Goal: Communication & Community: Ask a question

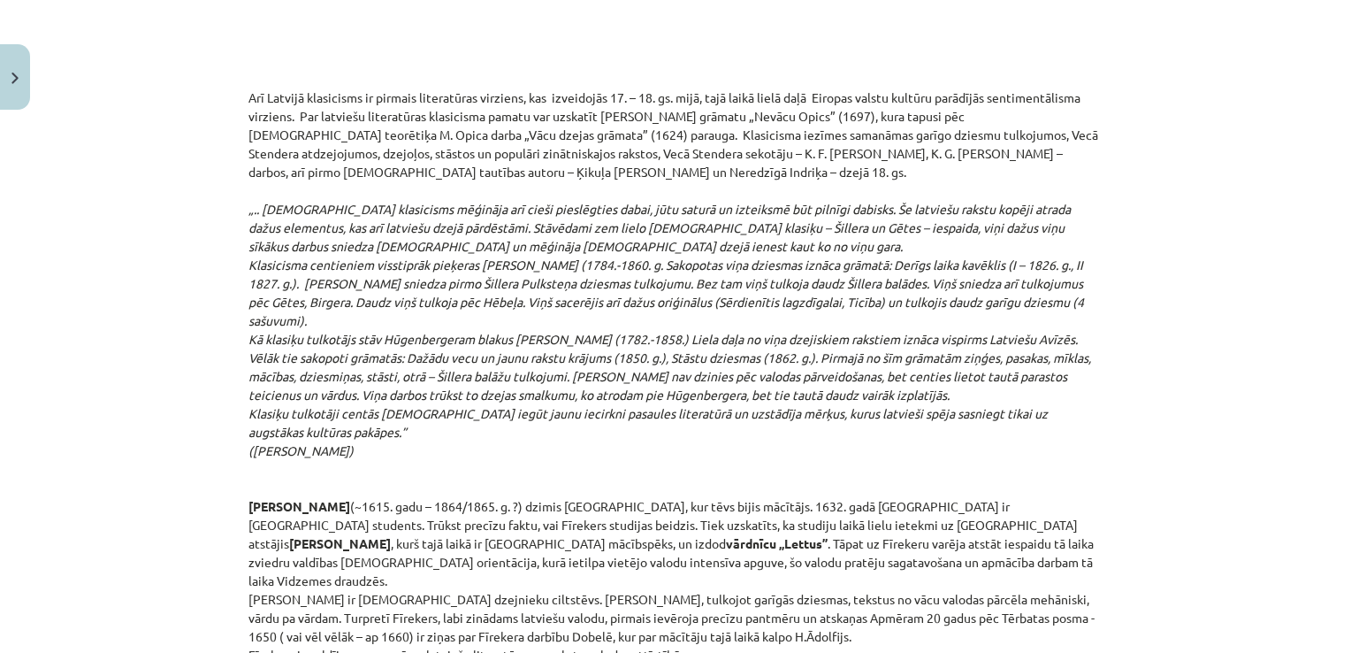
scroll to position [2901, 0]
drag, startPoint x: 339, startPoint y: 175, endPoint x: 527, endPoint y: 168, distance: 188.5
click at [527, 168] on p "Arī Latvijā klasicisms ir pirmais literatūras virziens, kas izveidojās 17. – 18…" at bounding box center [675, 376] width 854 height 576
click at [520, 267] on em "„.. vācu klasicisms mēģināja arī cieši pieslēgties dabai, jūtu saturā un izteik…" at bounding box center [669, 329] width 843 height 257
drag, startPoint x: 339, startPoint y: 409, endPoint x: 241, endPoint y: 96, distance: 327.2
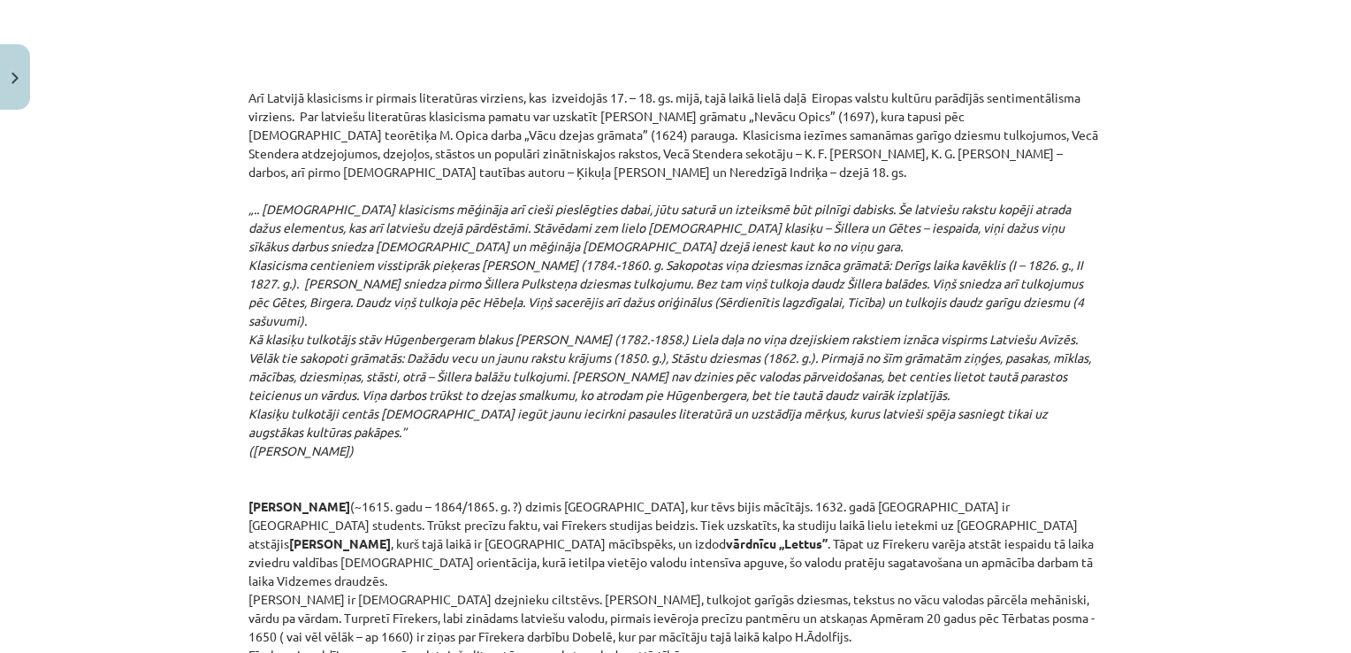
copy p "Arī Latvijā klasicisms ir pirmais literatūras virziens, kas izveidojās 17. – 18…"
click at [523, 409] on em "„.. vācu klasicisms mēģināja arī cieši pieslēgties dabai, jūtu saturā un izteik…" at bounding box center [669, 329] width 843 height 257
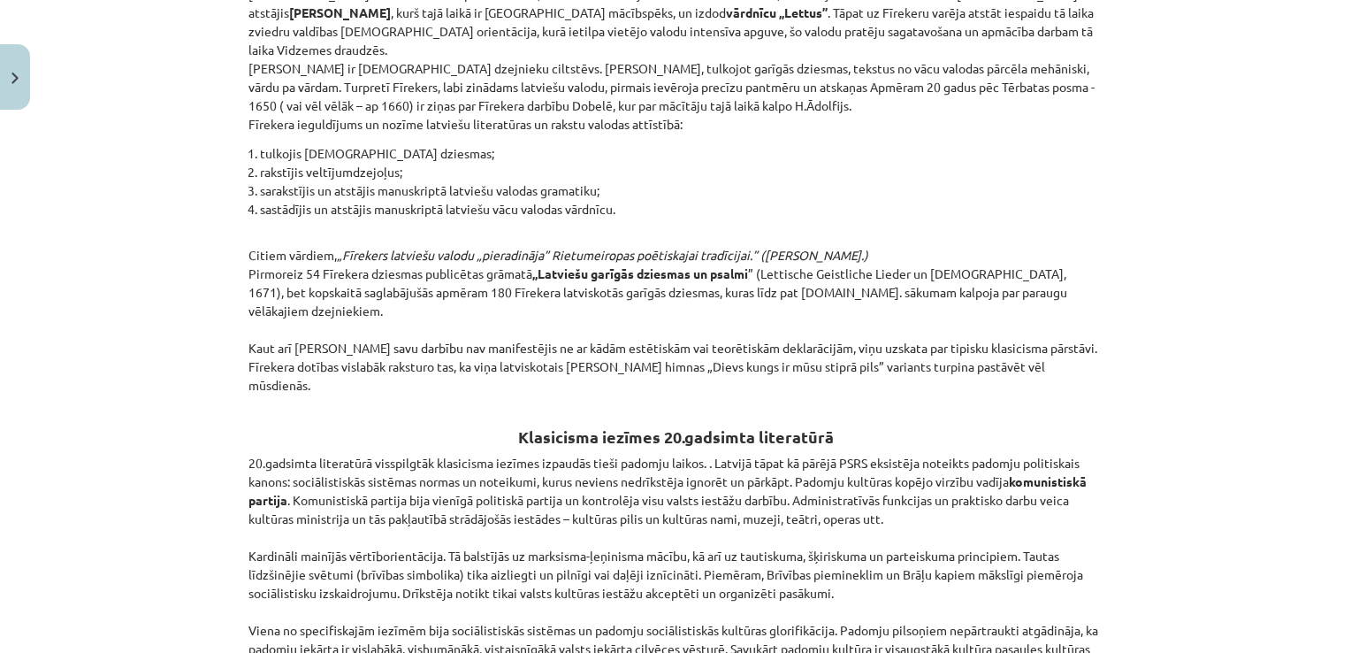
scroll to position [3254, 0]
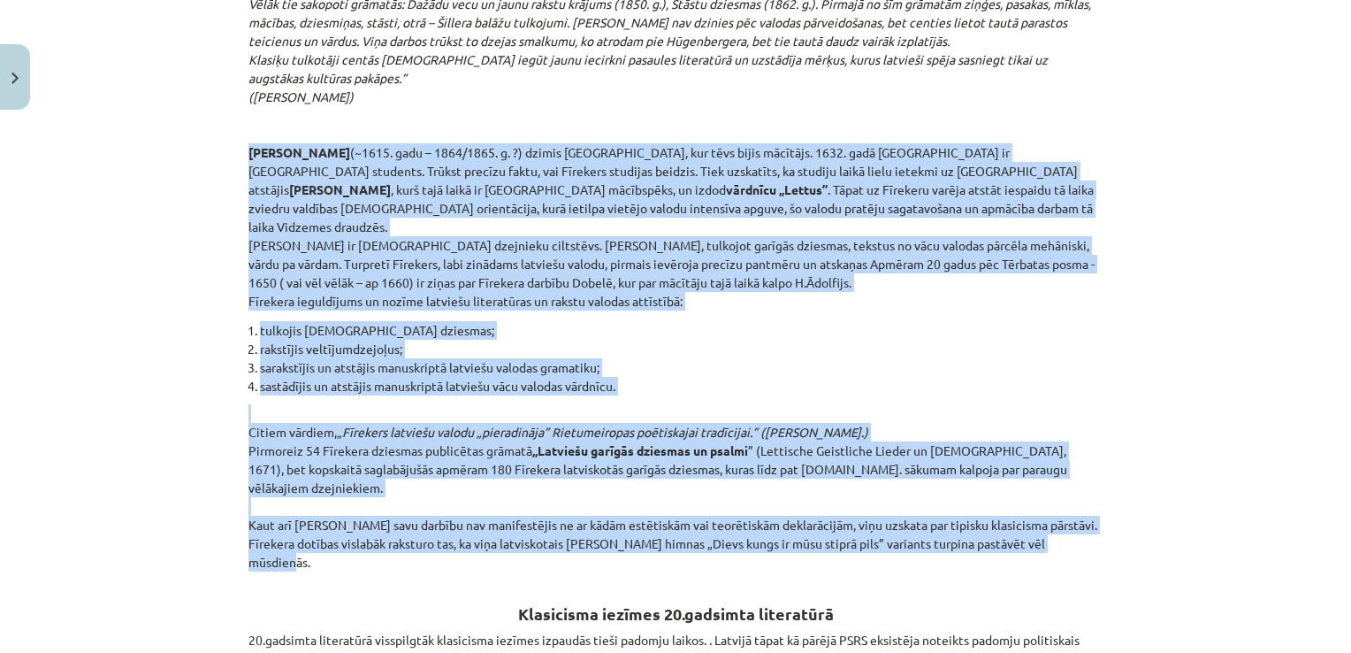
drag, startPoint x: 245, startPoint y: 146, endPoint x: 1064, endPoint y: 504, distance: 893.8
copy div "Kristofers Fīrekers (~1615. gadu – 1864/1865. g. ?) dzimis Neretā, kur tēvs bij…"
click at [852, 277] on p "Arī Latvijā klasicisms ir pirmais literatūras virziens, kas izveidojās 17. – 18…" at bounding box center [675, 23] width 854 height 576
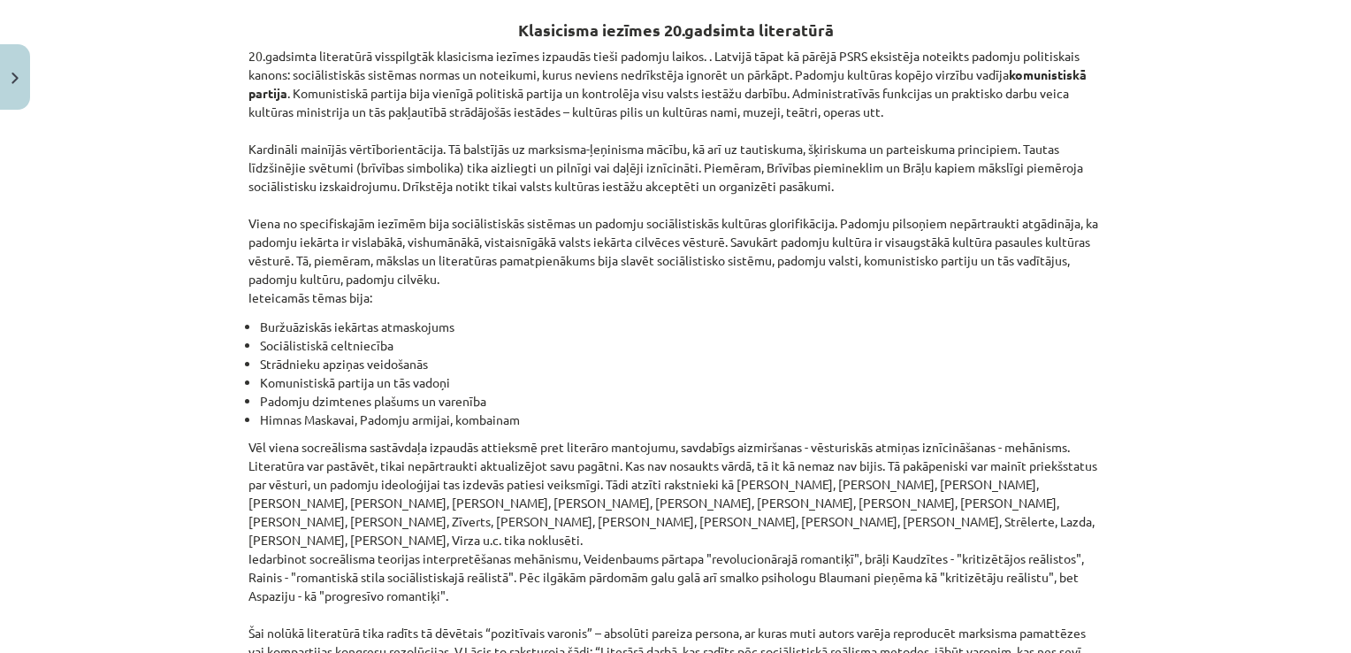
scroll to position [4050, 0]
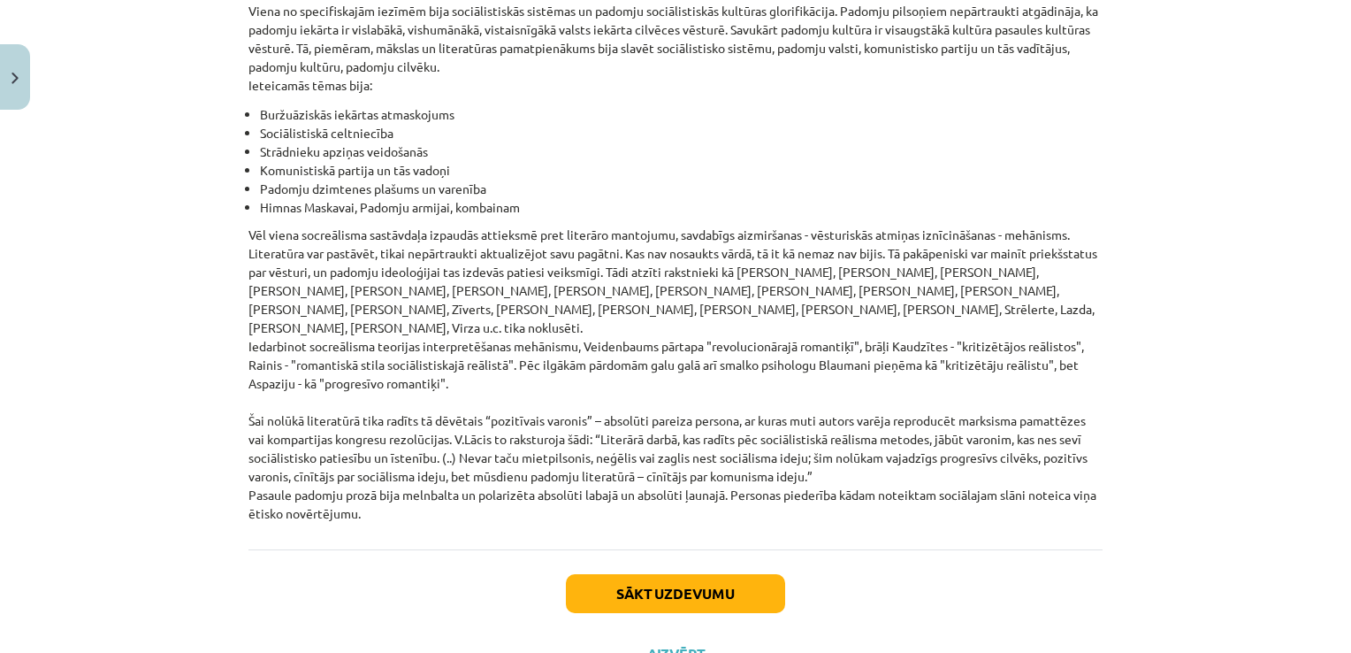
drag, startPoint x: 514, startPoint y: 206, endPoint x: 615, endPoint y: 447, distance: 262.0
copy div "Klasicisma iezīmes 20.gadsimta literatūrā 20.gadsimta literatūrā visspilgtāk kl…"
click at [171, 270] on div "Mācību tēma: Literatūras i - 11. klases 1.ieskaites mācību materiāls #2 1.tēma.…" at bounding box center [675, 326] width 1351 height 653
drag, startPoint x: 510, startPoint y: 115, endPoint x: 736, endPoint y: 444, distance: 398.8
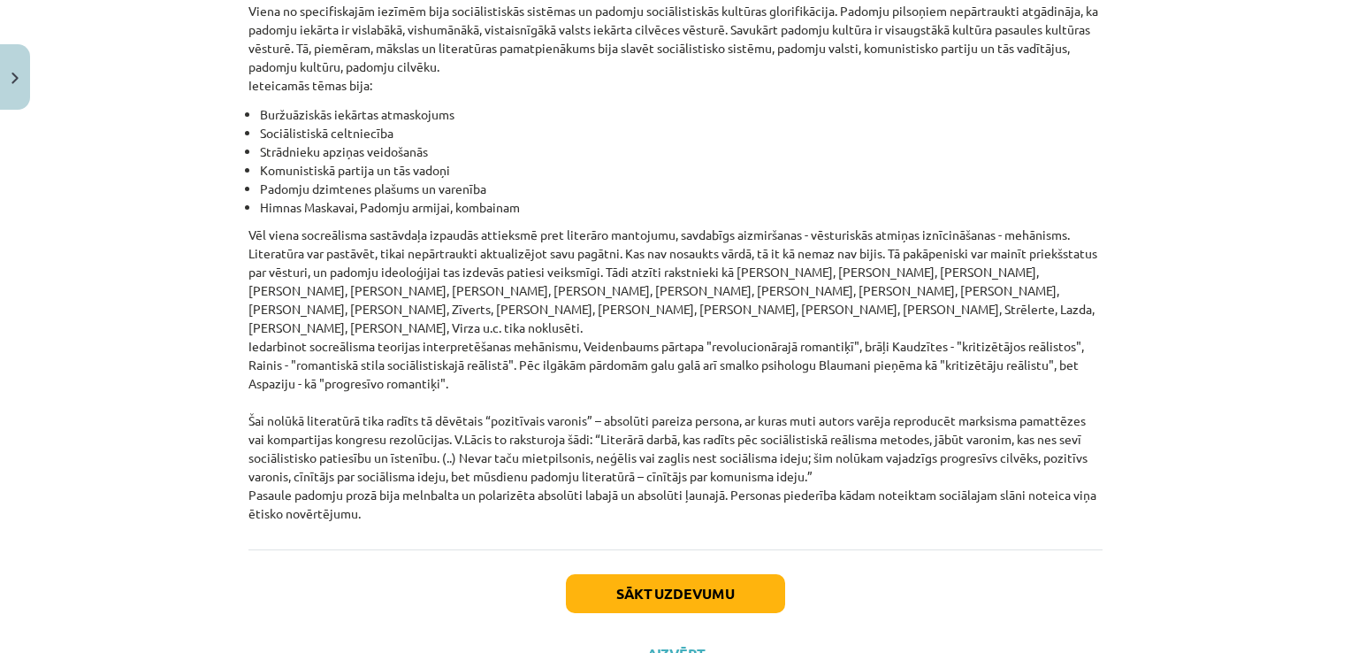
copy div "Klasicisma iezīmes 20.gadsimta literatūrā 20.gadsimta literatūrā visspilgtāk kl…"
click at [845, 142] on li "Strādnieku apziņas veidošanās" at bounding box center [681, 151] width 843 height 19
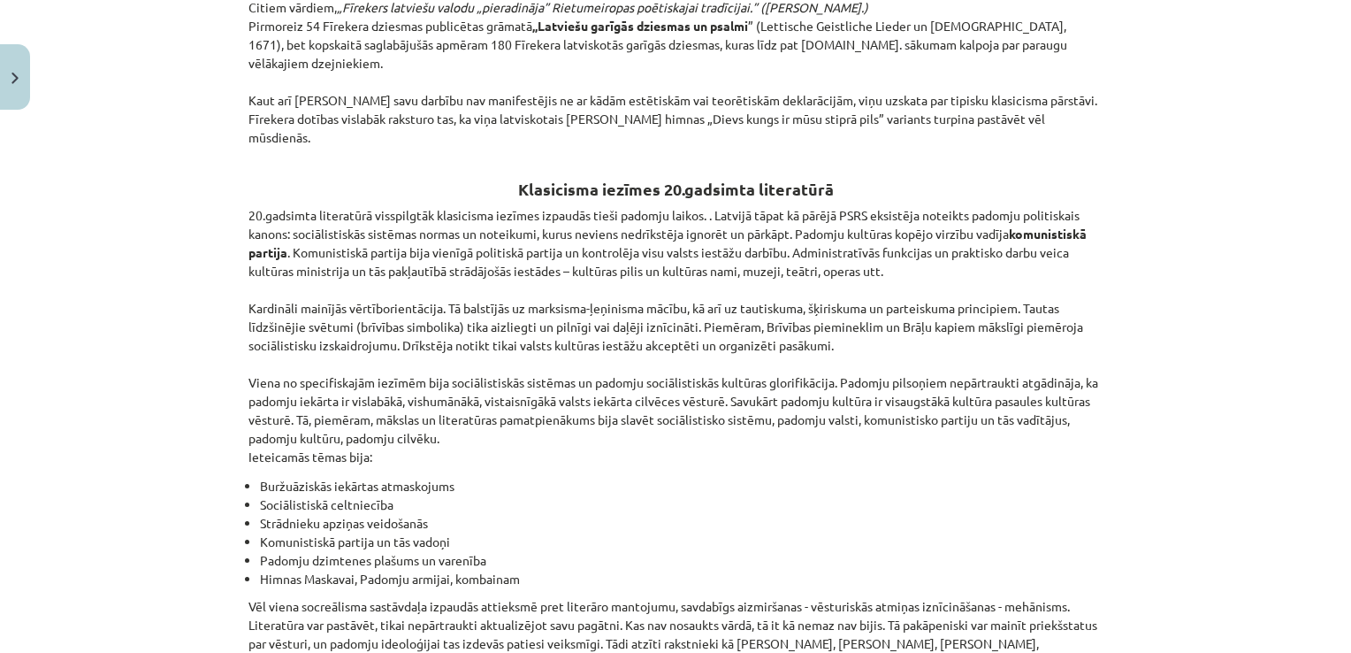
scroll to position [3608, 0]
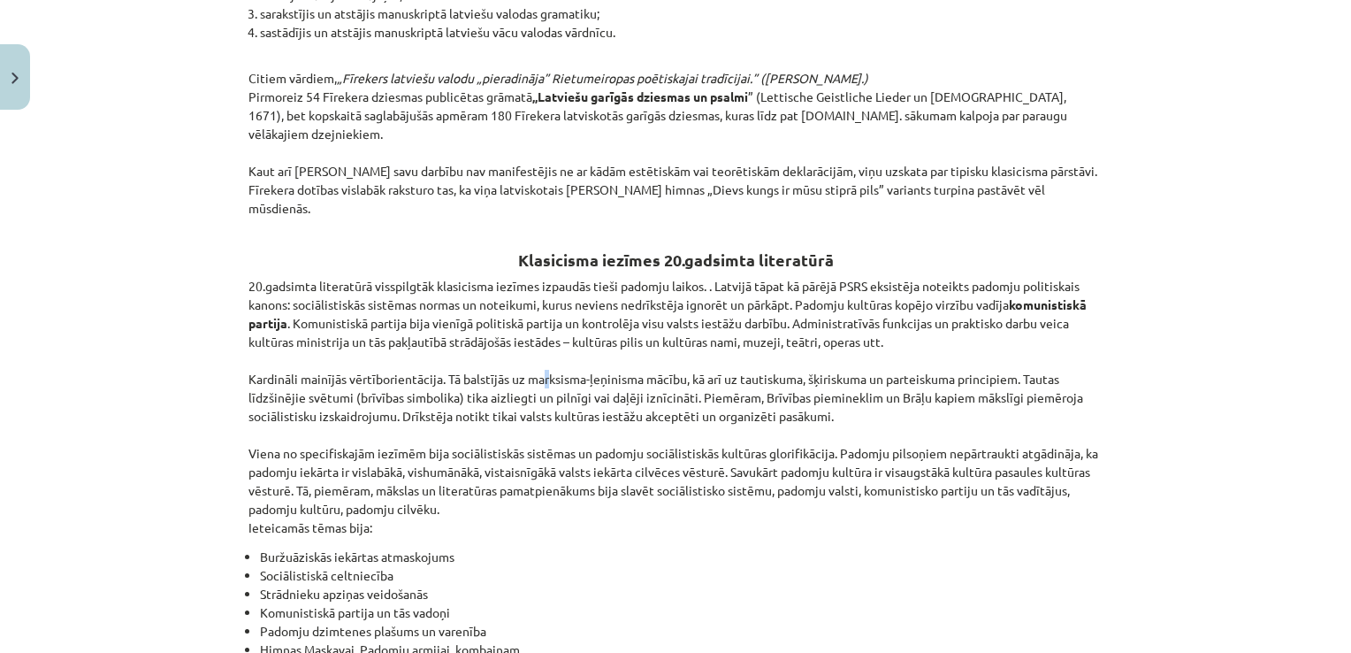
click at [537, 326] on p "20.gadsimta literatūrā visspilgtāk klasicisma iezīmes izpaudās tieši padomju la…" at bounding box center [675, 407] width 854 height 260
drag, startPoint x: 537, startPoint y: 326, endPoint x: 570, endPoint y: 331, distance: 33.0
click at [570, 331] on p "20.gadsimta literatūrā visspilgtāk klasicisma iezīmes izpaudās tieši padomju la…" at bounding box center [675, 407] width 854 height 260
drag, startPoint x: 570, startPoint y: 331, endPoint x: 700, endPoint y: 372, distance: 137.3
drag, startPoint x: 700, startPoint y: 372, endPoint x: 638, endPoint y: 390, distance: 64.4
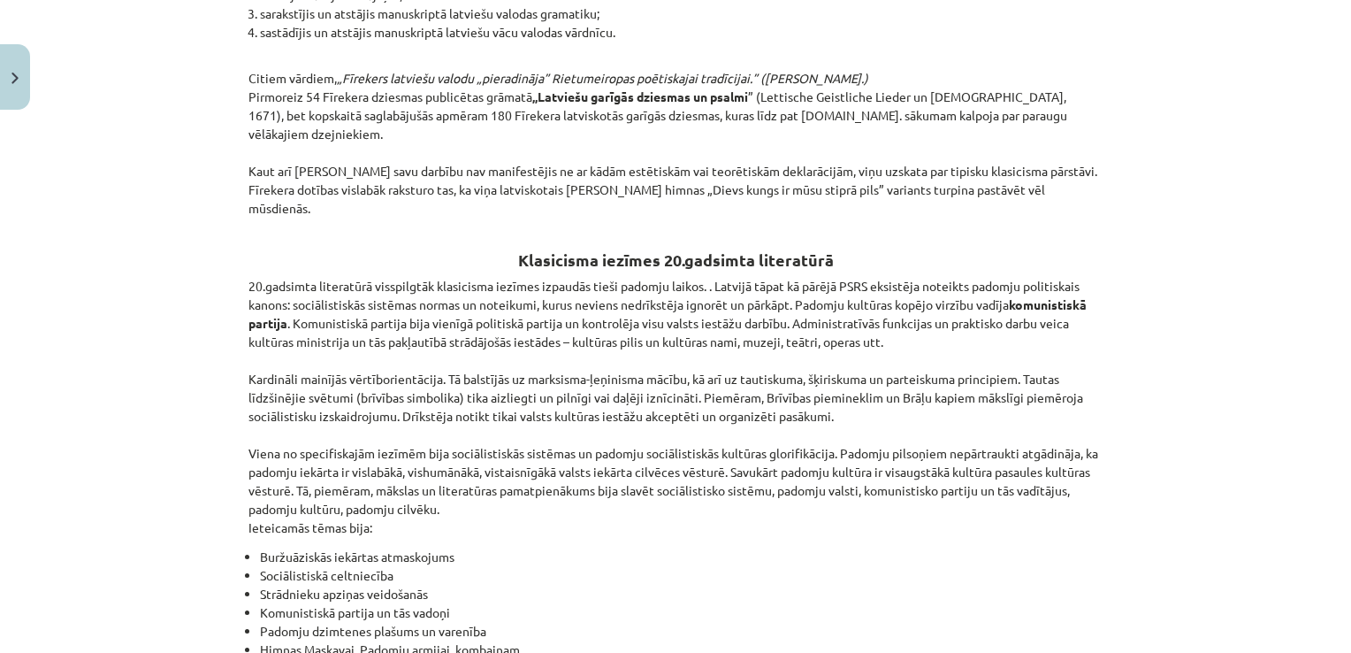
click at [638, 390] on p "20.gadsimta literatūrā visspilgtāk klasicisma iezīmes izpaudās tieši padomju la…" at bounding box center [675, 407] width 854 height 260
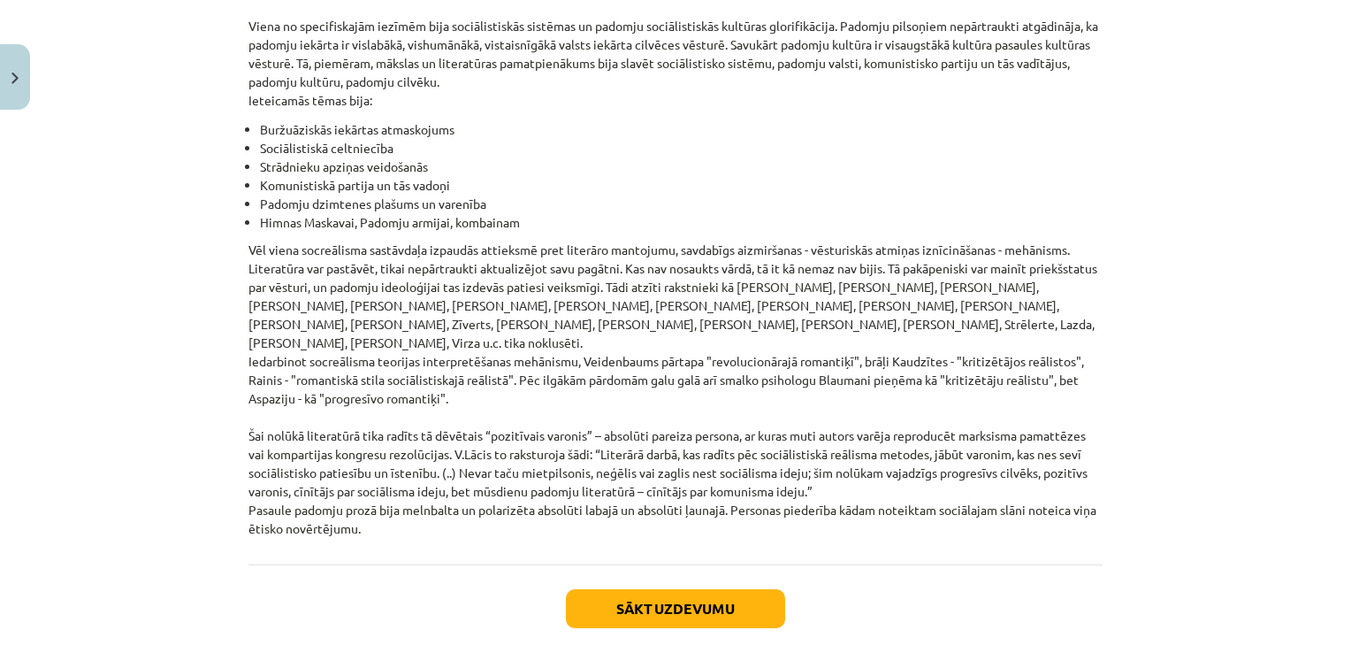
scroll to position [4050, 0]
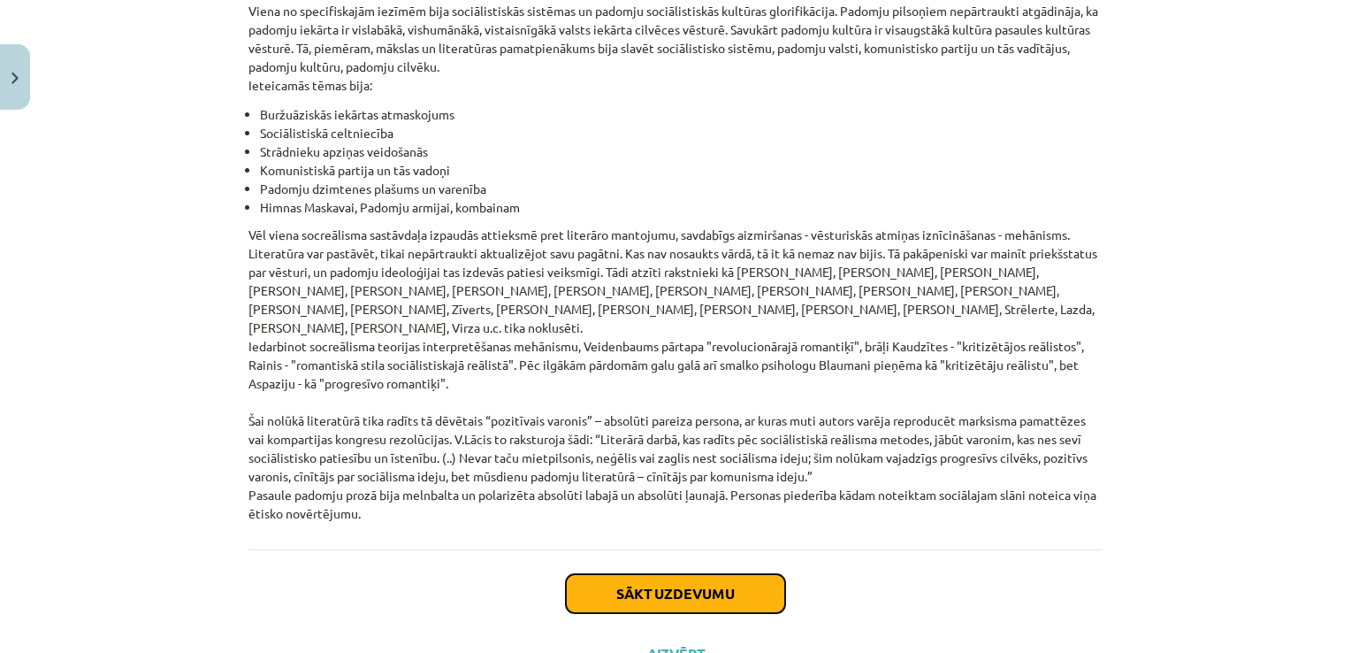
click at [697, 574] on button "Sākt uzdevumu" at bounding box center [675, 593] width 219 height 39
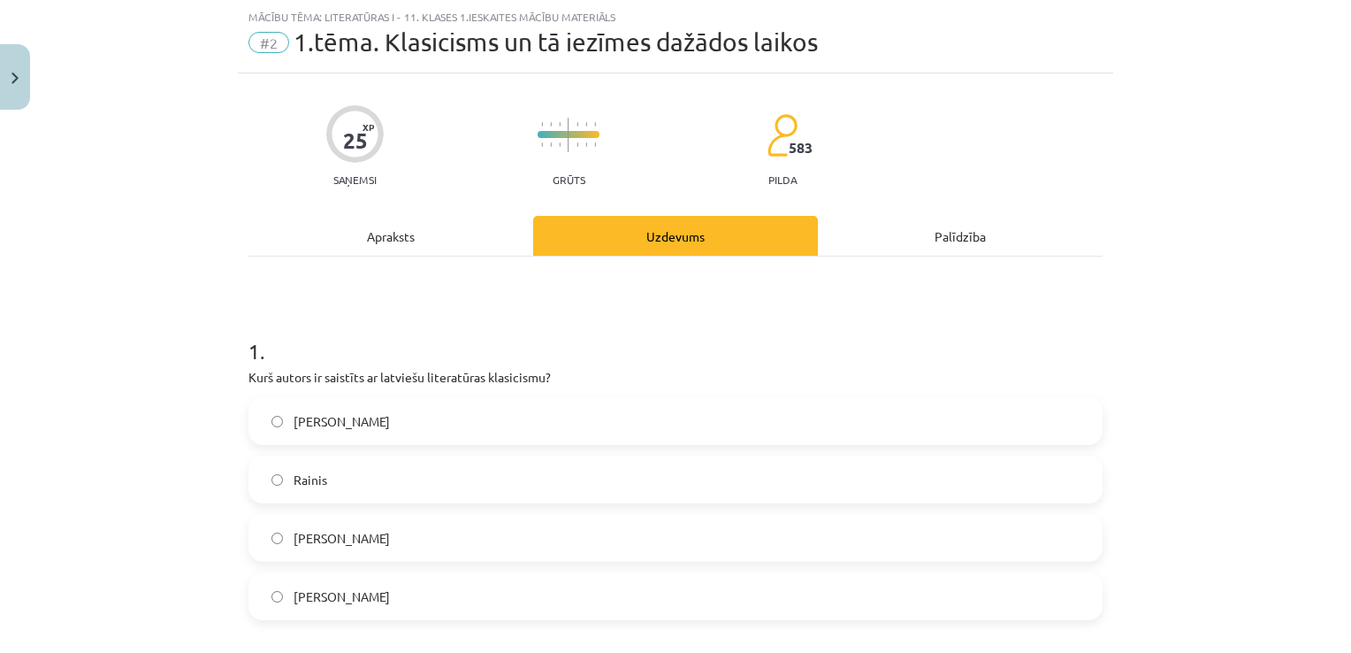
scroll to position [133, 0]
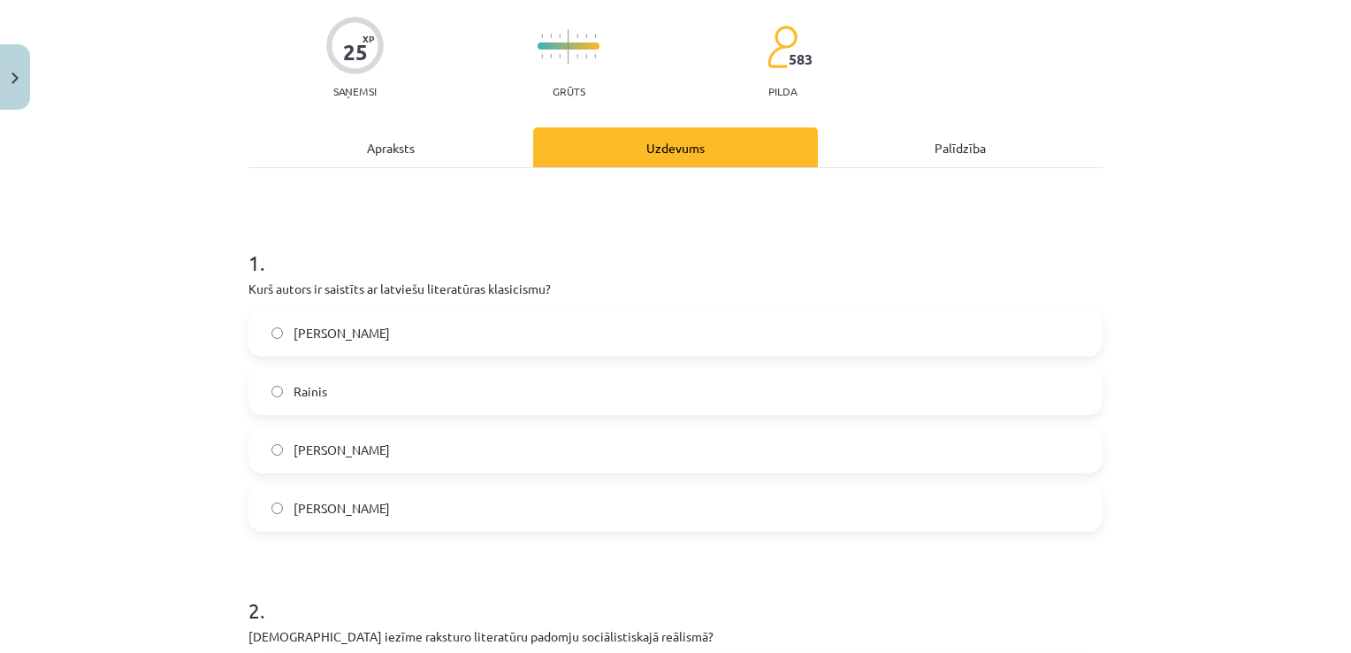
click at [520, 447] on label "Kristofers Fīrekers" at bounding box center [675, 449] width 851 height 44
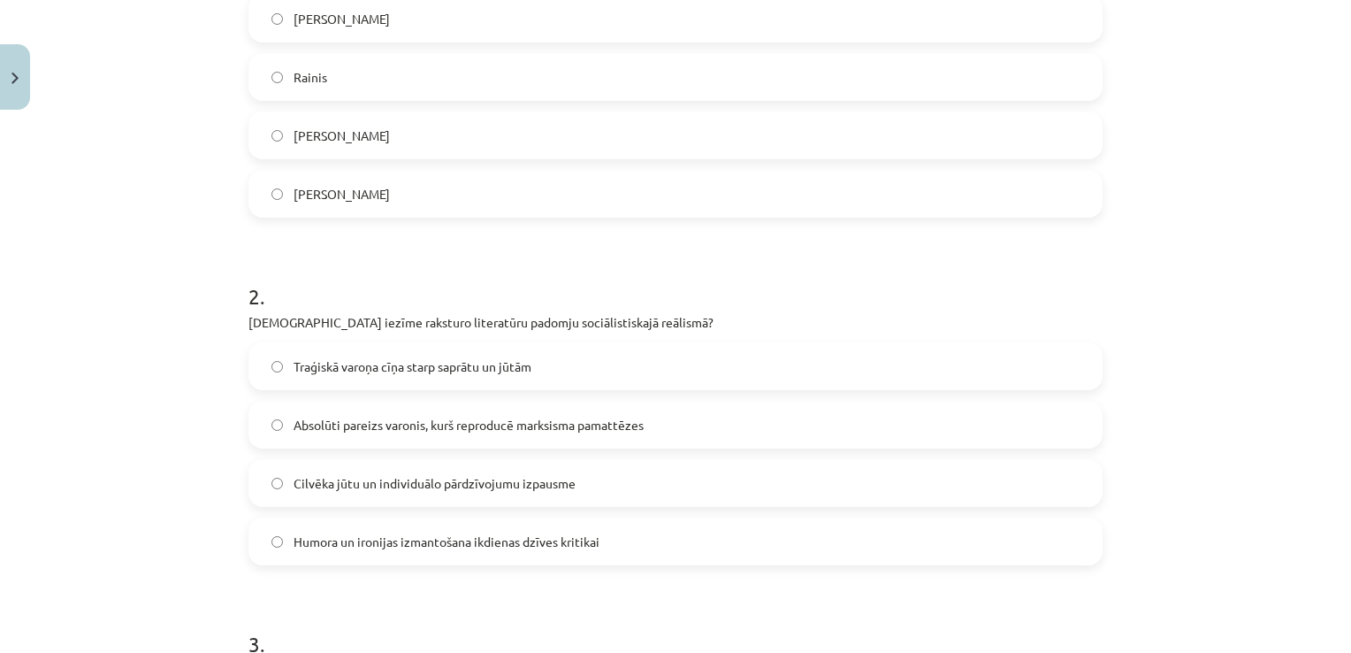
scroll to position [486, 0]
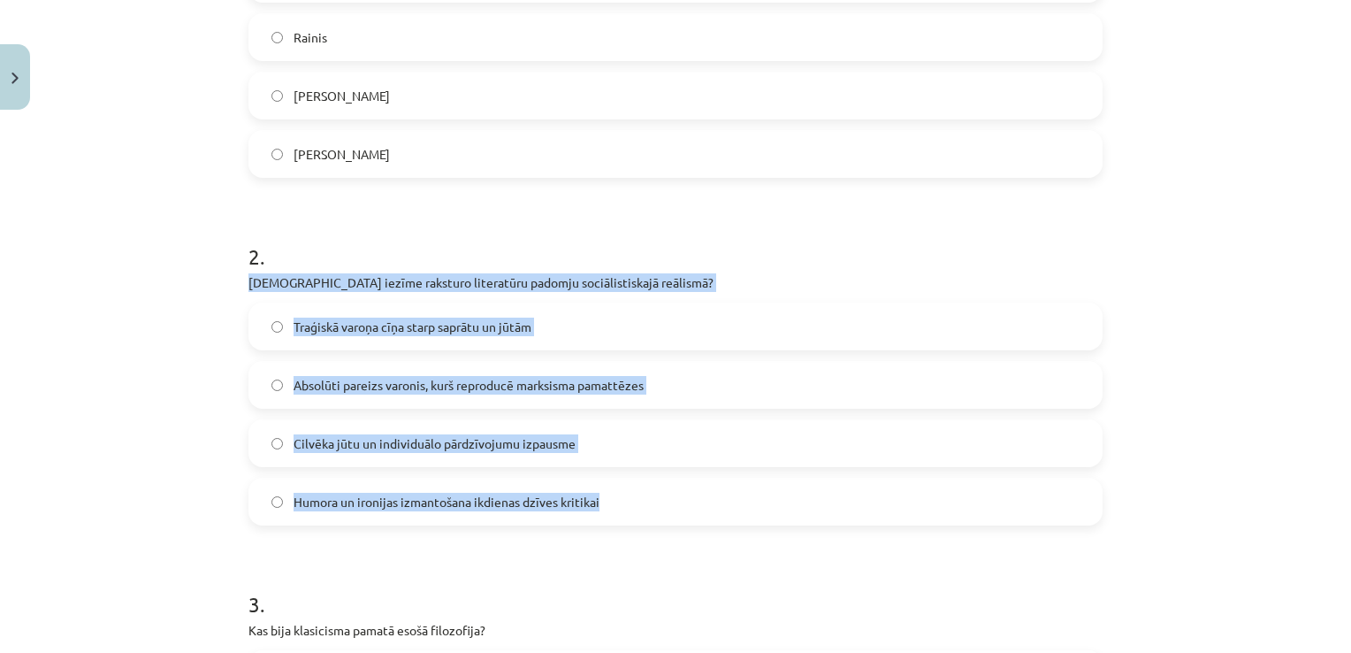
drag, startPoint x: 241, startPoint y: 276, endPoint x: 631, endPoint y: 518, distance: 458.4
click at [631, 518] on div "2 . Kura iezīme raksturo literatūru padomju sociālistiskajā reālismā? Traģiskā …" at bounding box center [675, 369] width 854 height 312
copy div "Kura iezīme raksturo literatūru padomju sociālistiskajā reālismā? Traģiskā varo…"
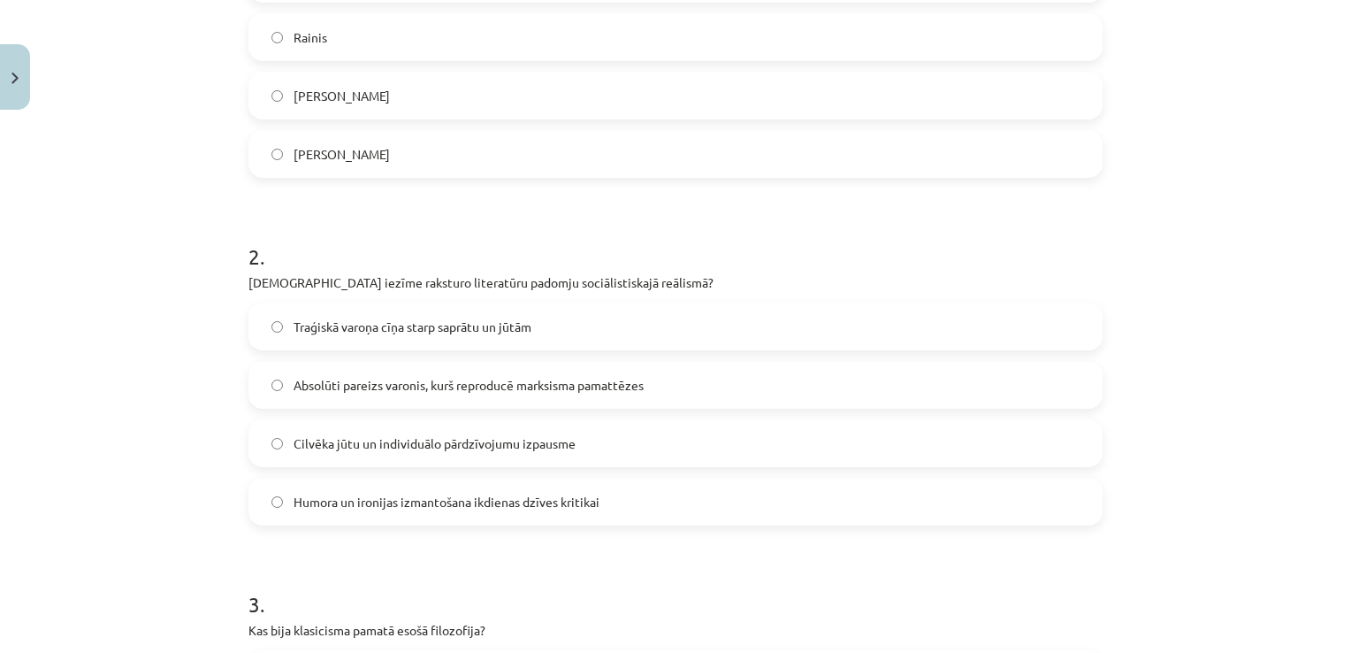
click at [24, 267] on div "Mācību tēma: Literatūras i - 11. klases 1.ieskaites mācību materiāls #2 1.tēma.…" at bounding box center [675, 326] width 1351 height 653
click at [308, 363] on label "Absolūti pareizs varonis, kurš reproducē marksisma pamattēzes" at bounding box center [675, 385] width 851 height 44
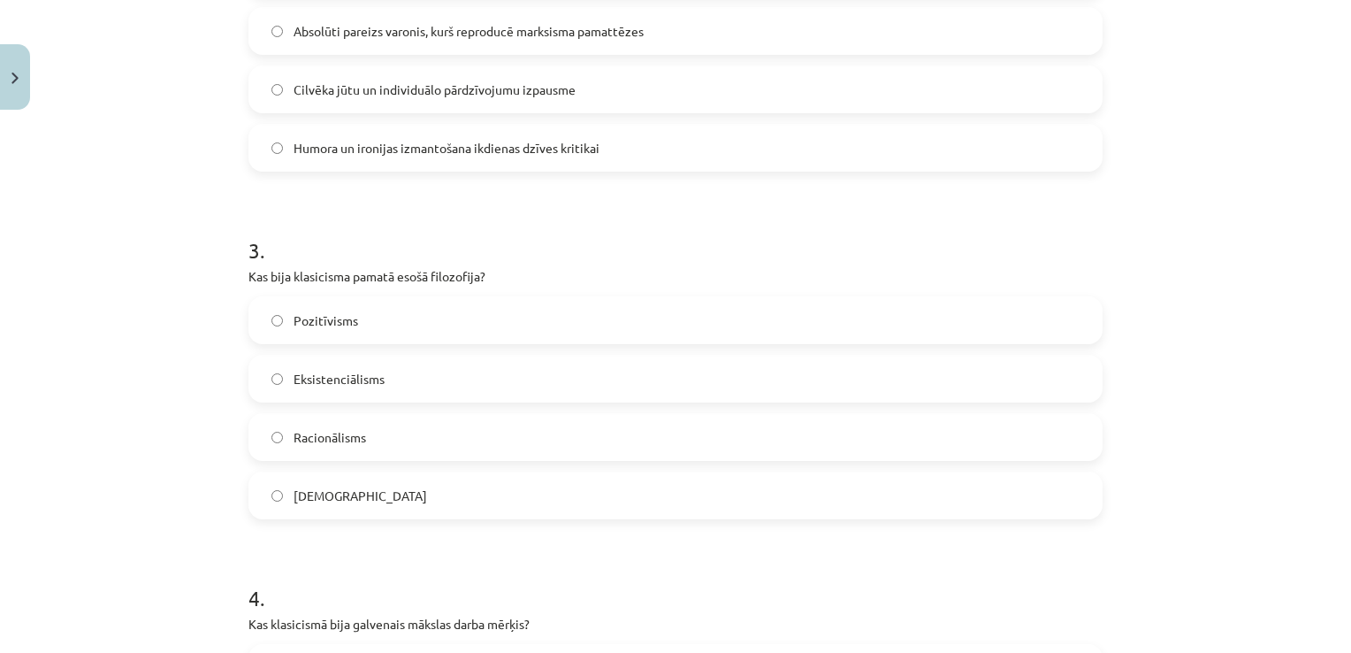
scroll to position [929, 0]
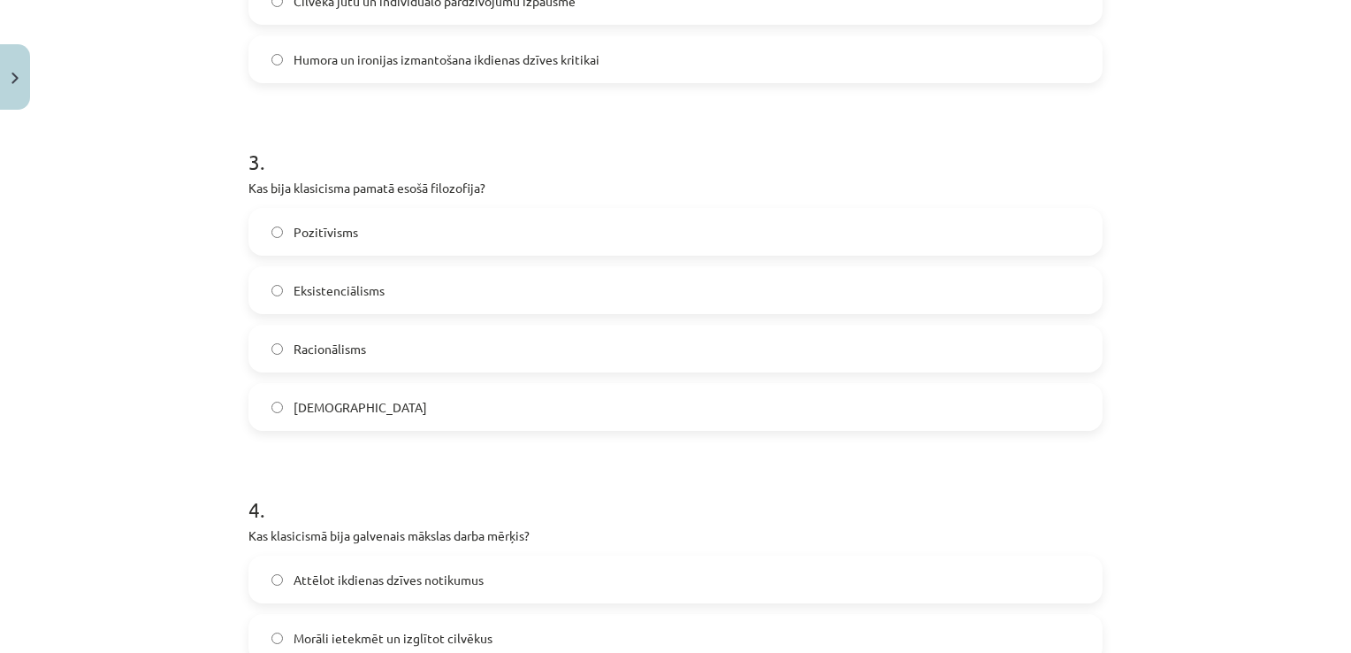
click at [281, 363] on label "Racionālisms" at bounding box center [675, 348] width 851 height 44
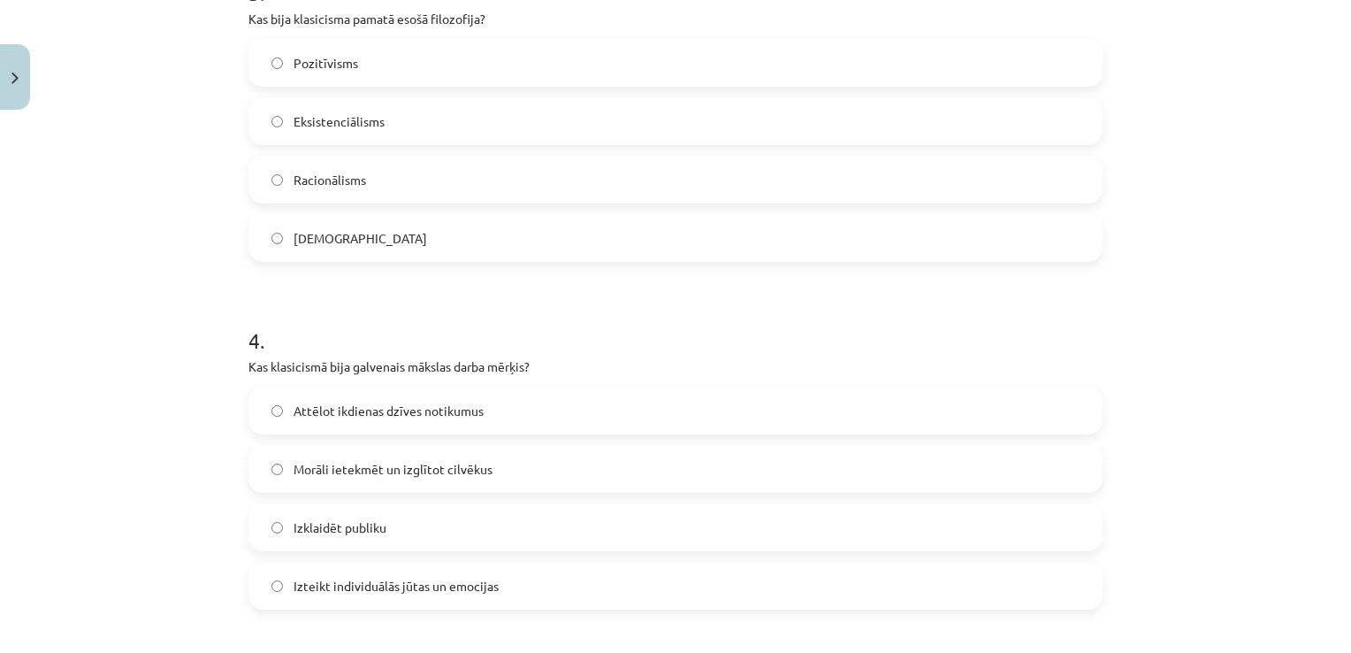
scroll to position [1194, 0]
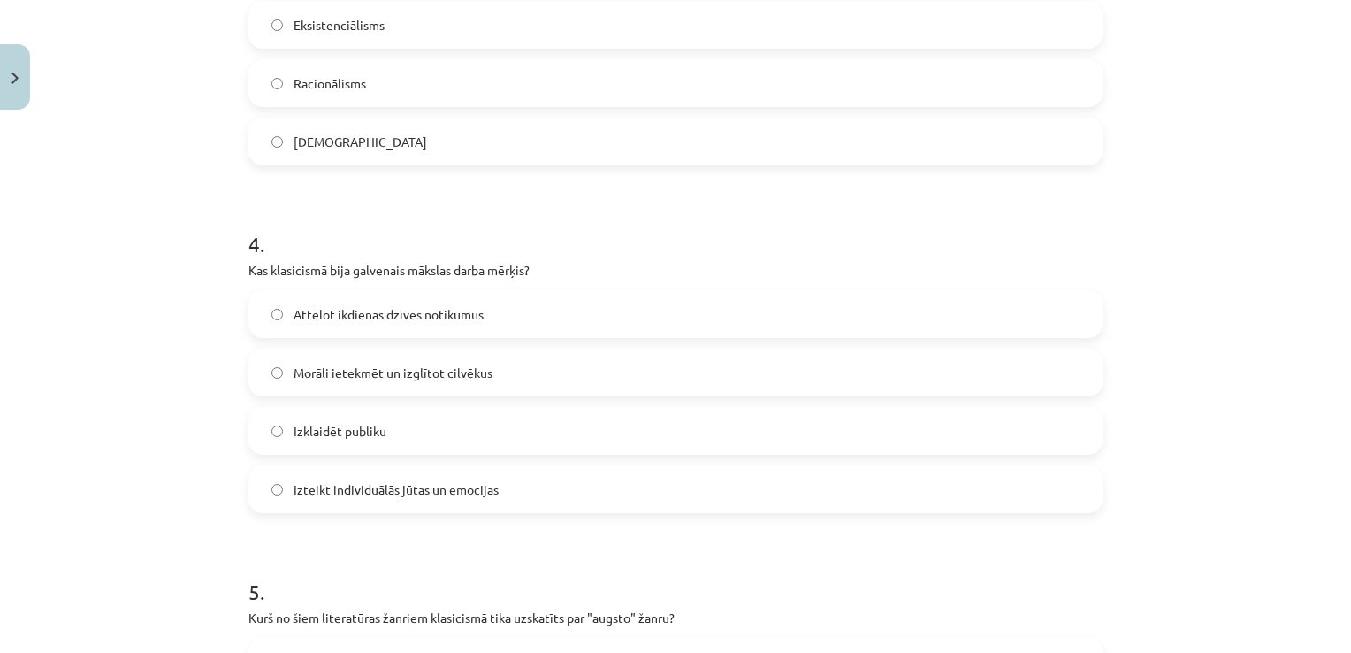
click at [454, 371] on span "Morāli ietekmēt un izglītot cilvēkus" at bounding box center [393, 372] width 199 height 19
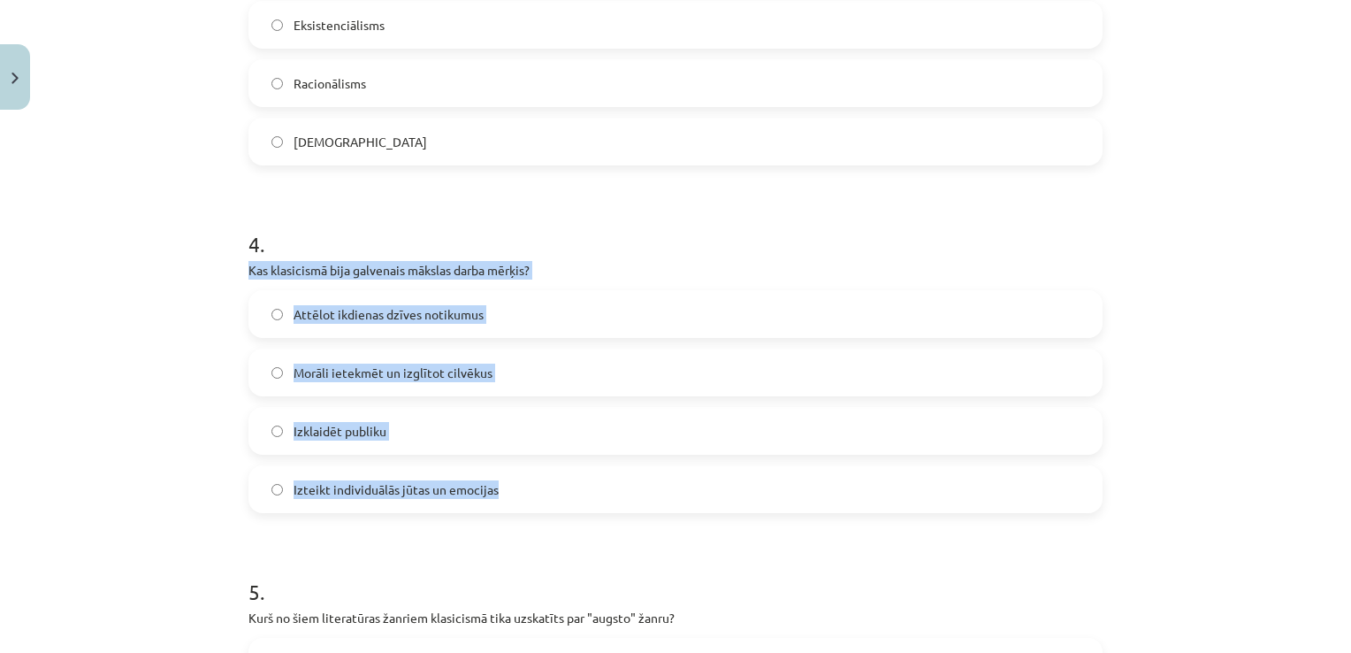
drag, startPoint x: 251, startPoint y: 271, endPoint x: 540, endPoint y: 499, distance: 368.3
copy div "Kas klasicismā bija galvenais mākslas darba mērķis? Attēlot ikdienas dzīves not…"
click at [124, 288] on div "Mācību tēma: Literatūras i - 11. klases 1.ieskaites mācību materiāls #2 1.tēma.…" at bounding box center [675, 326] width 1351 height 653
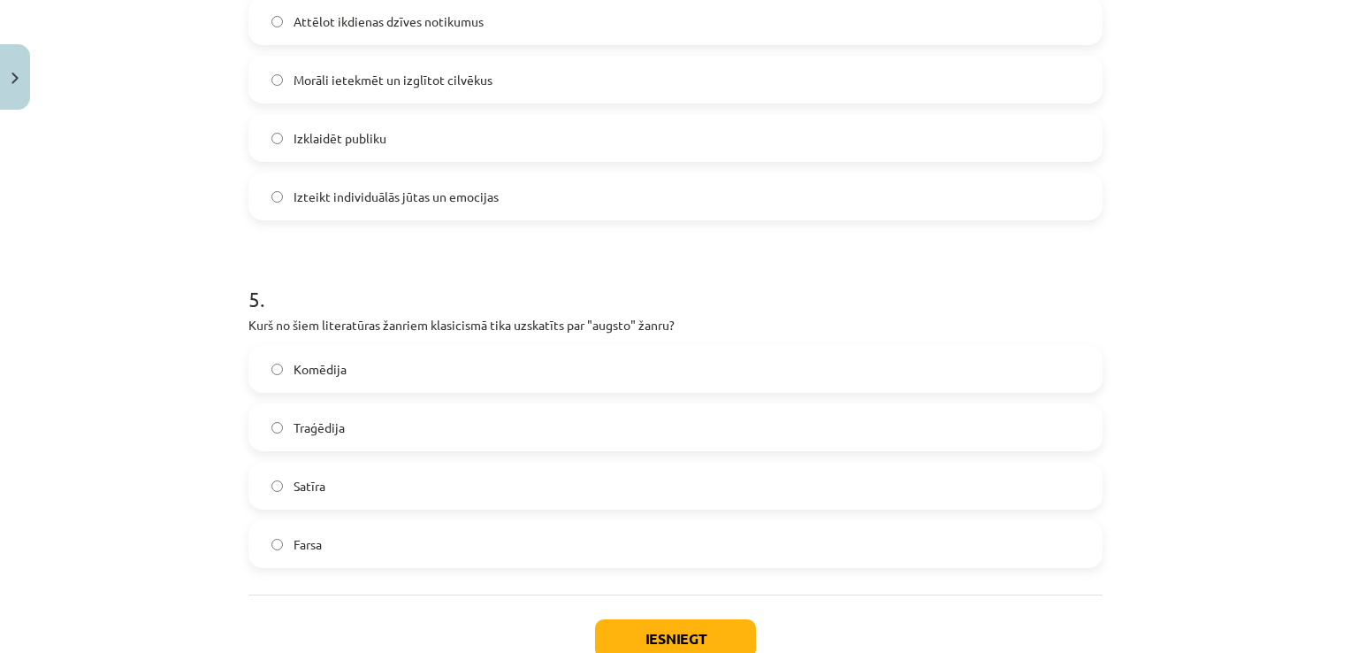
scroll to position [1548, 0]
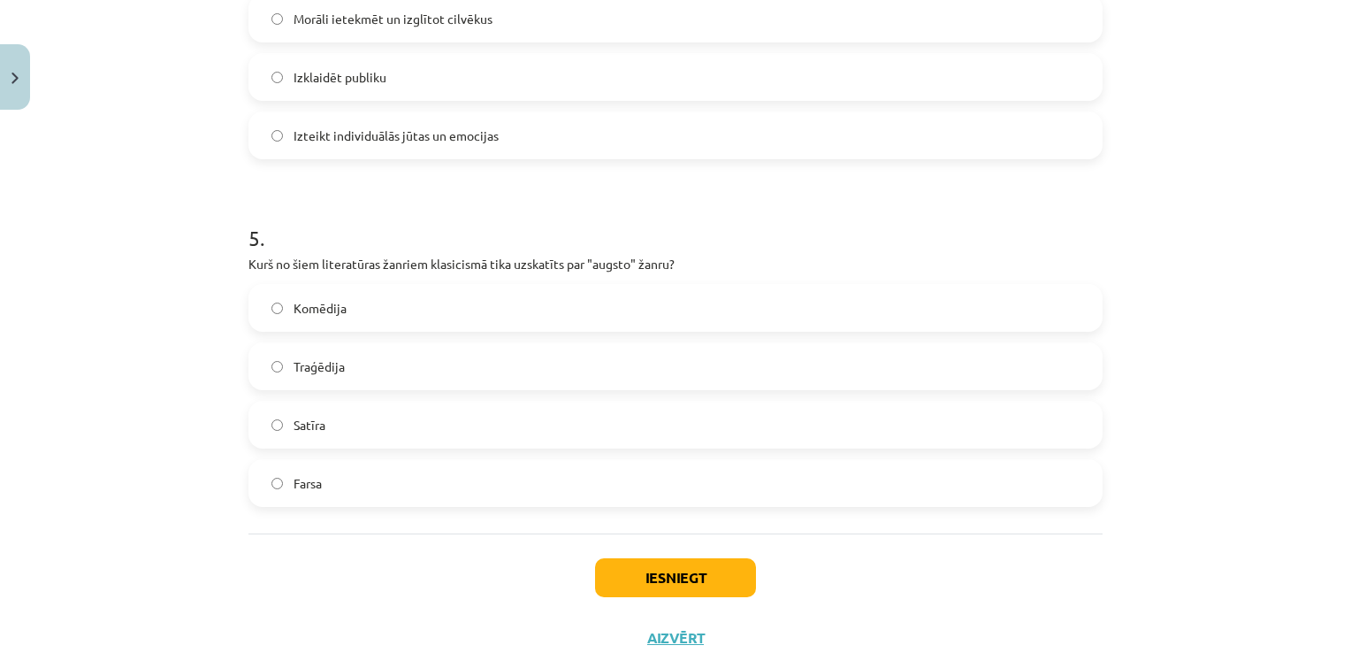
click at [375, 366] on label "Traģēdija" at bounding box center [675, 366] width 851 height 44
click at [691, 577] on button "Iesniegt" at bounding box center [675, 577] width 161 height 39
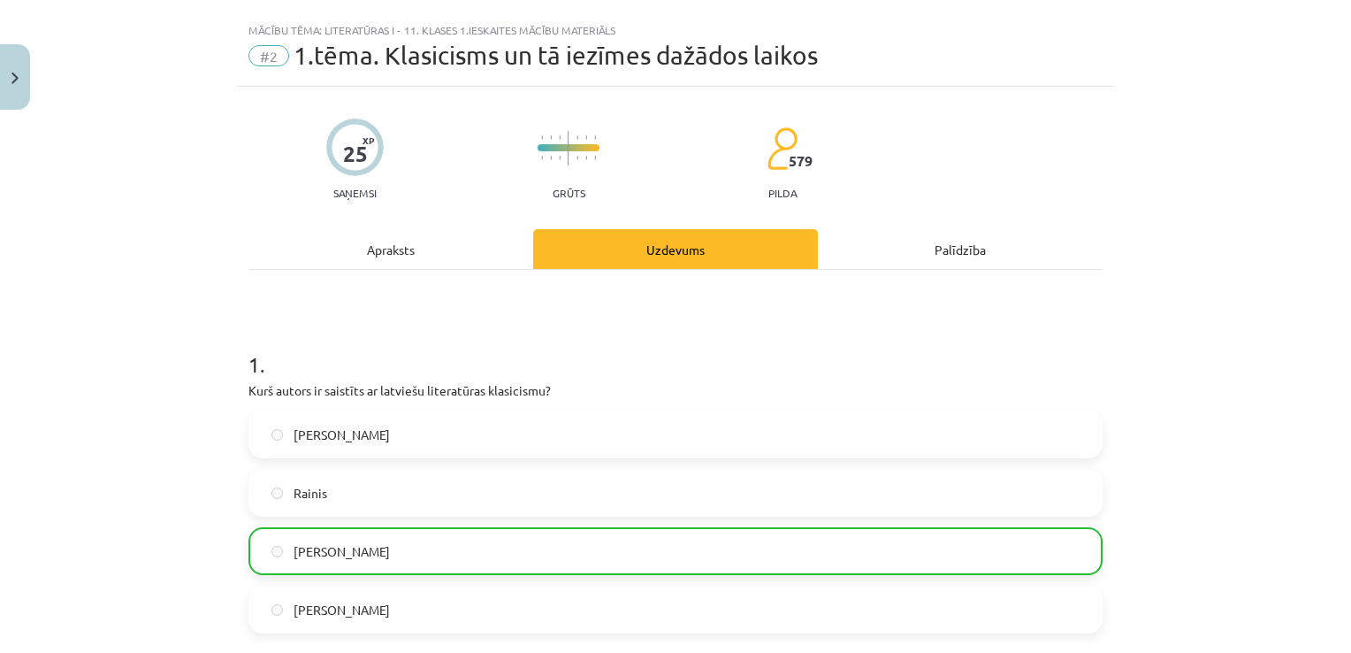
scroll to position [0, 0]
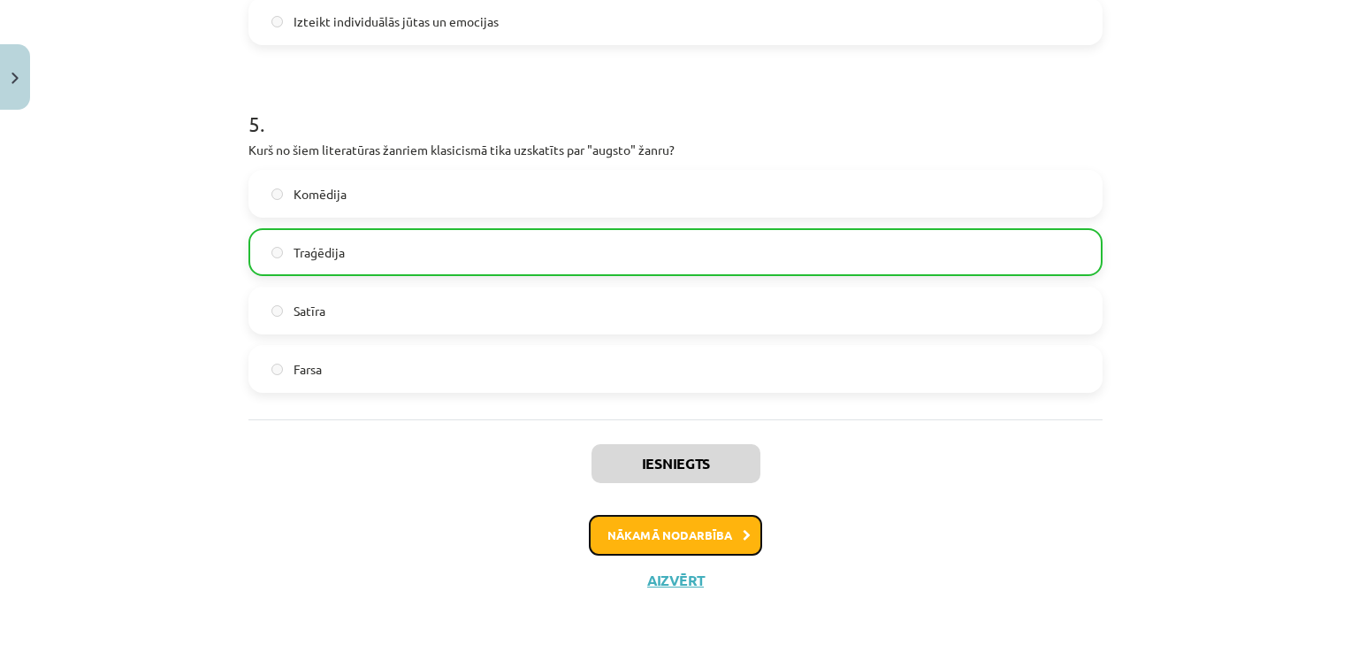
click at [691, 547] on button "Nākamā nodarbība" at bounding box center [675, 535] width 173 height 41
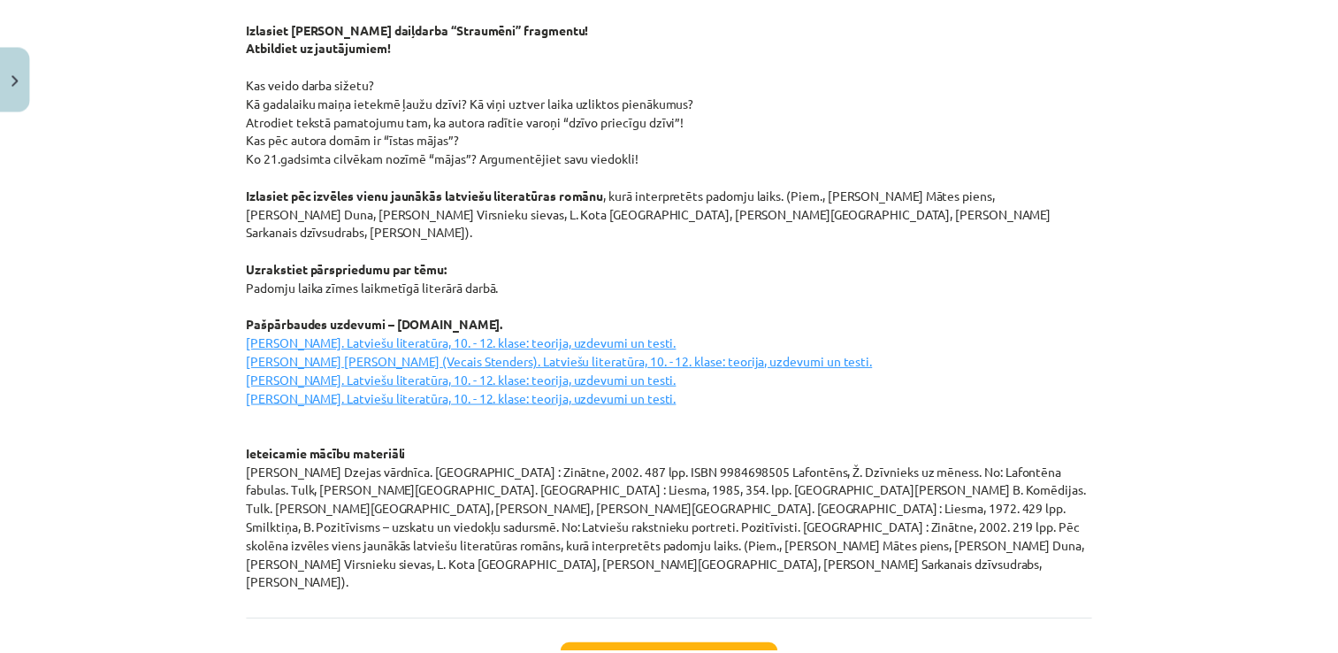
scroll to position [2412, 0]
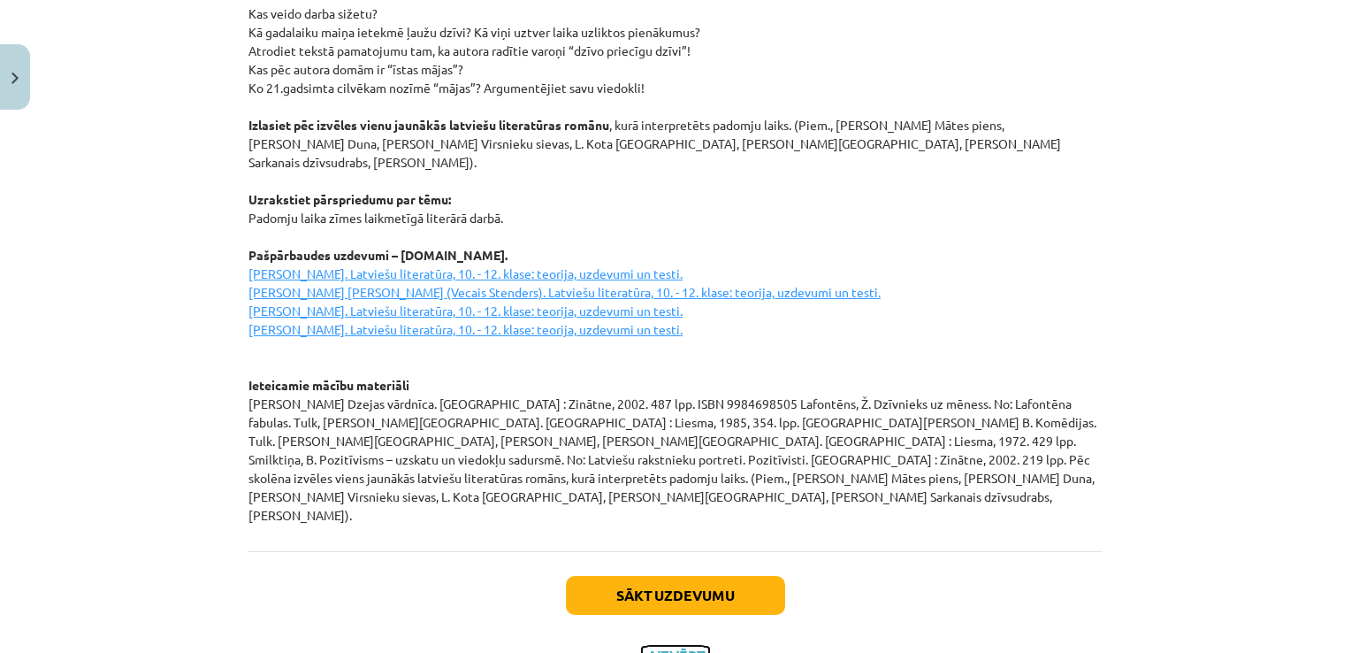
click at [668, 646] on button "Aizvērt" at bounding box center [675, 655] width 67 height 18
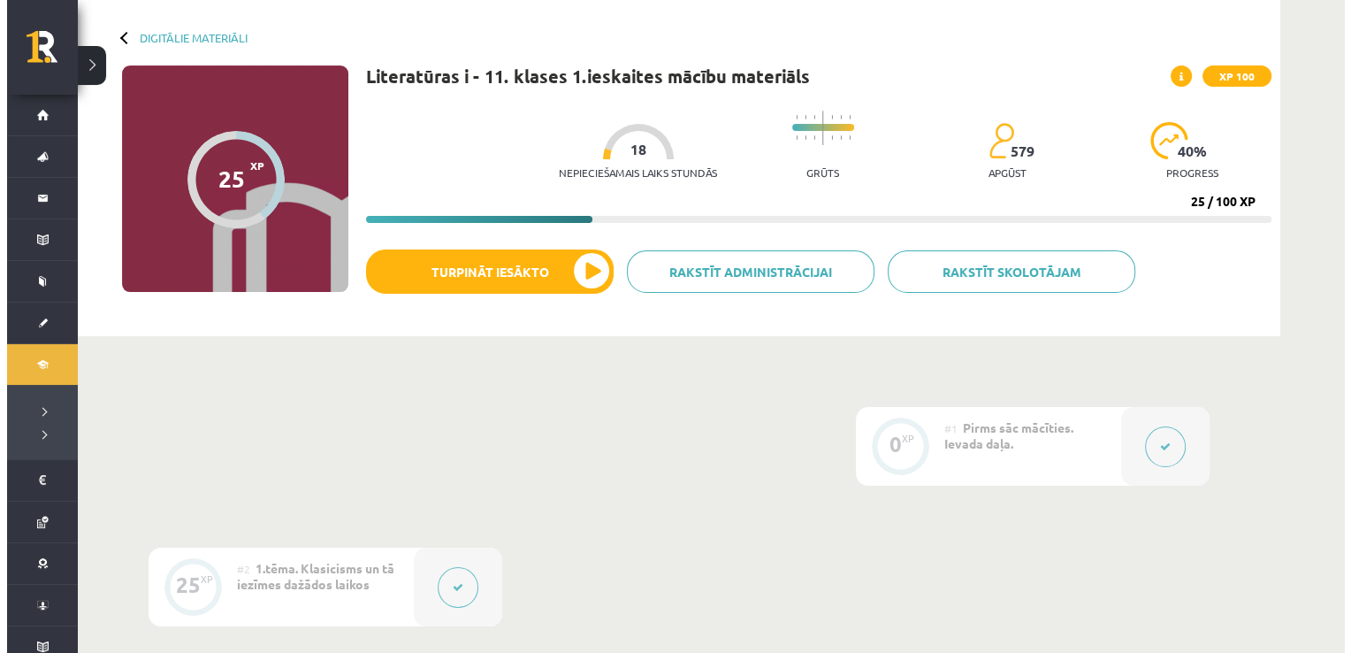
scroll to position [354, 0]
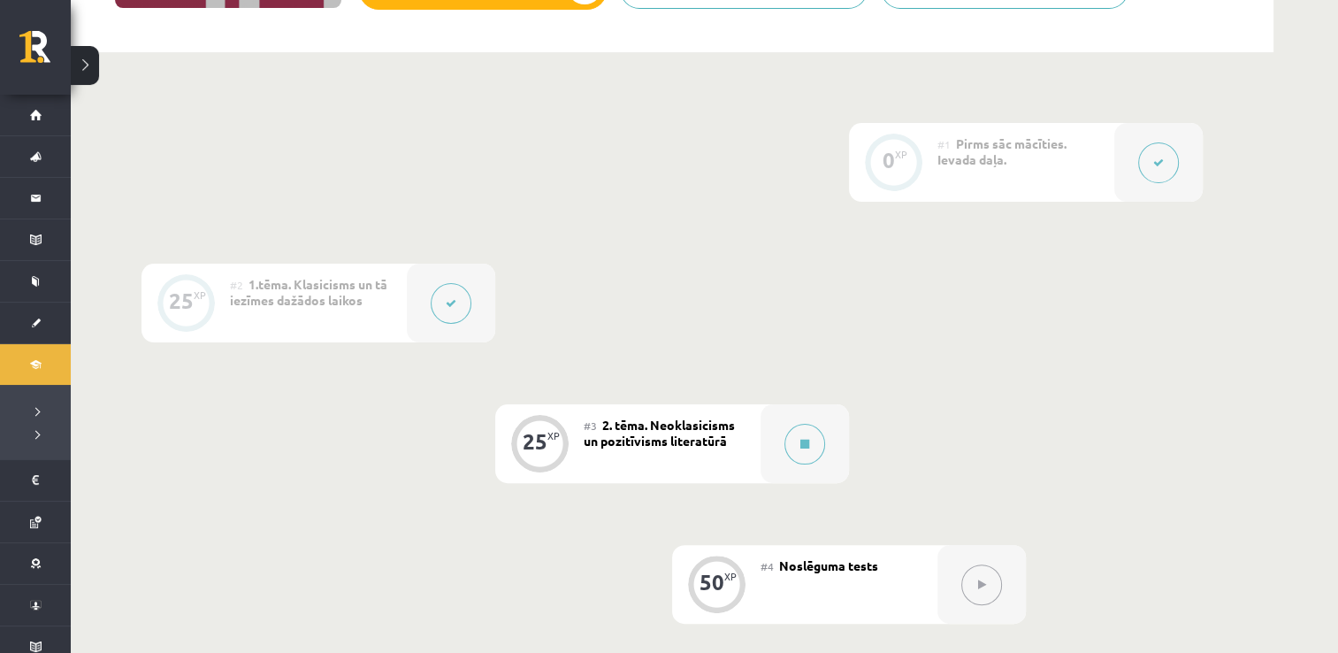
click at [467, 289] on div at bounding box center [451, 303] width 88 height 79
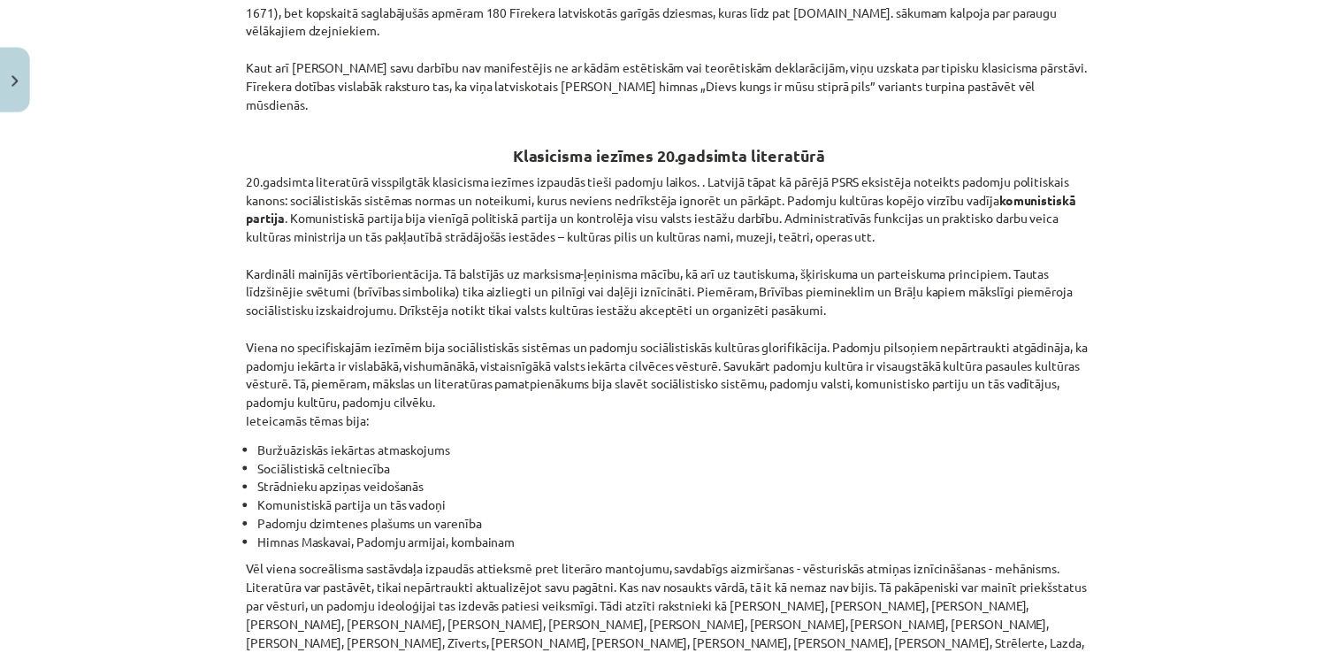
scroll to position [4106, 0]
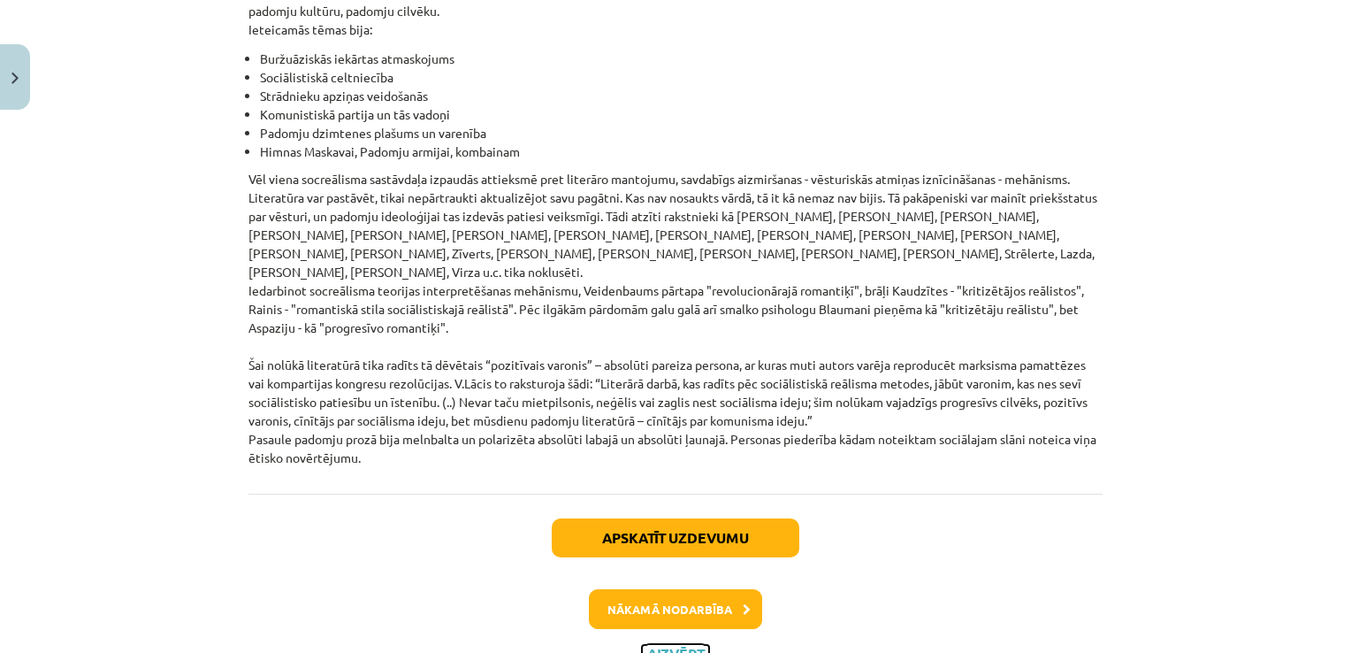
click at [680, 645] on button "Aizvērt" at bounding box center [675, 654] width 67 height 18
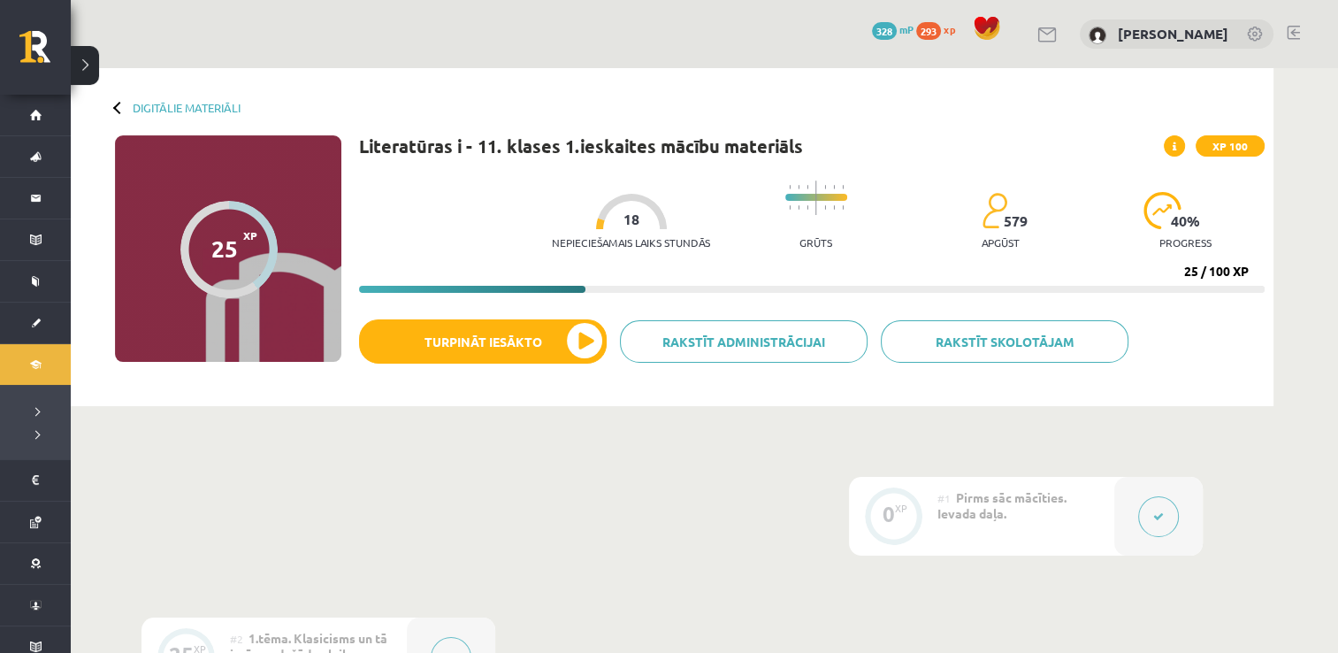
scroll to position [0, 0]
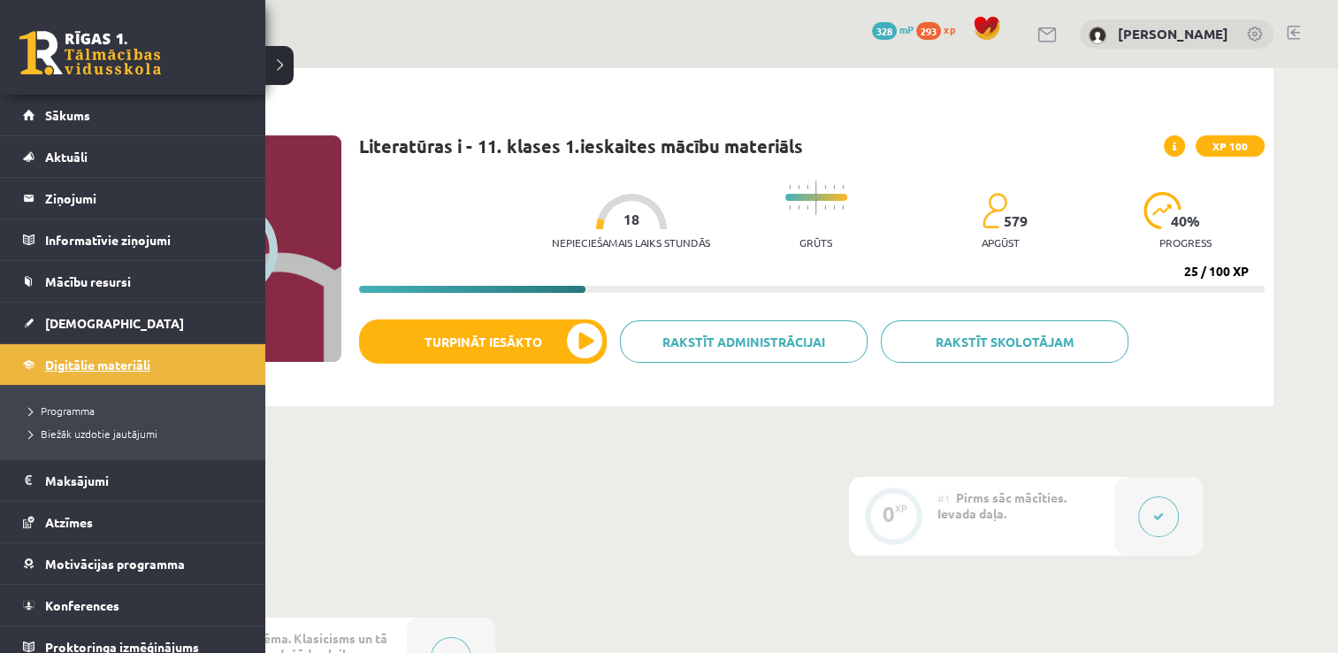
click at [62, 376] on link "Digitālie materiāli" at bounding box center [133, 364] width 220 height 41
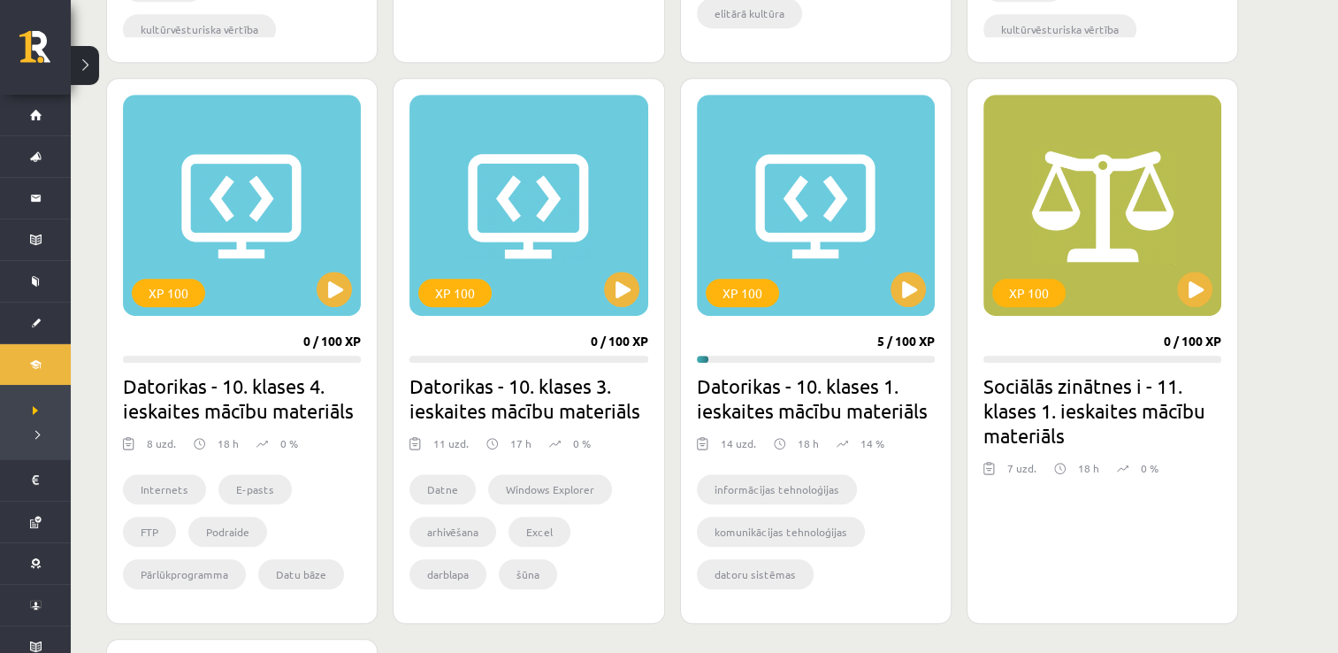
scroll to position [1061, 0]
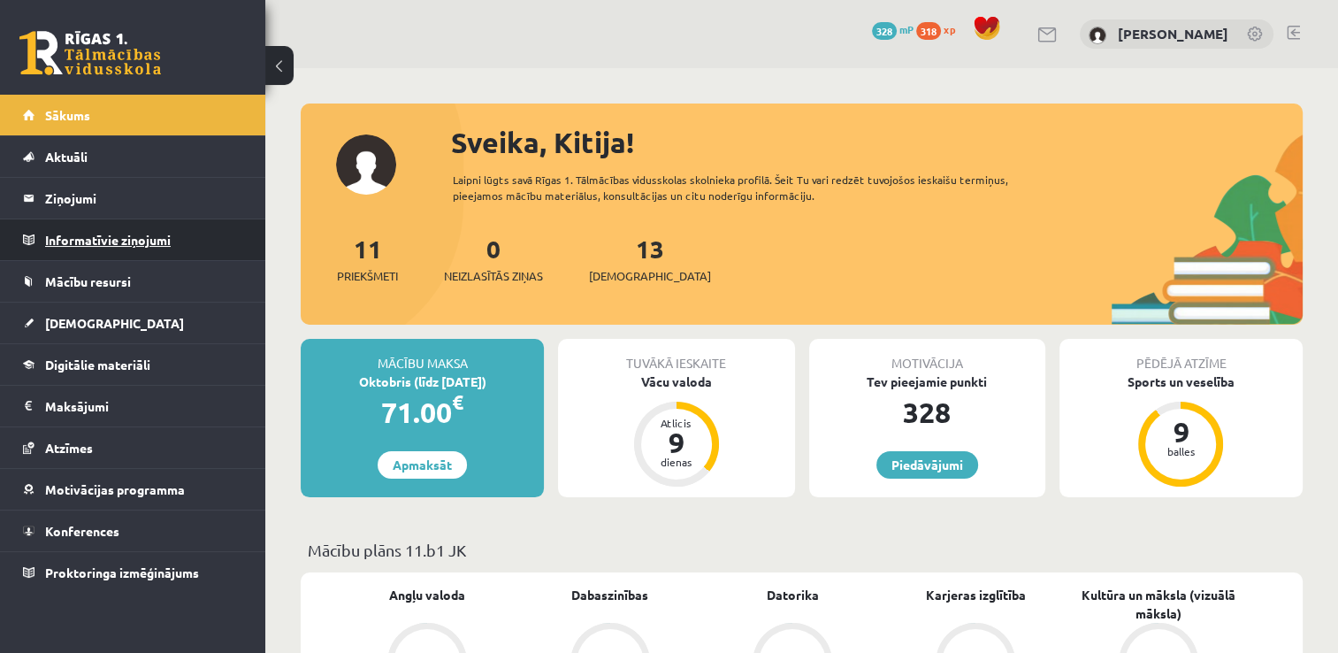
click at [127, 241] on legend "Informatīvie ziņojumi 0" at bounding box center [144, 239] width 198 height 41
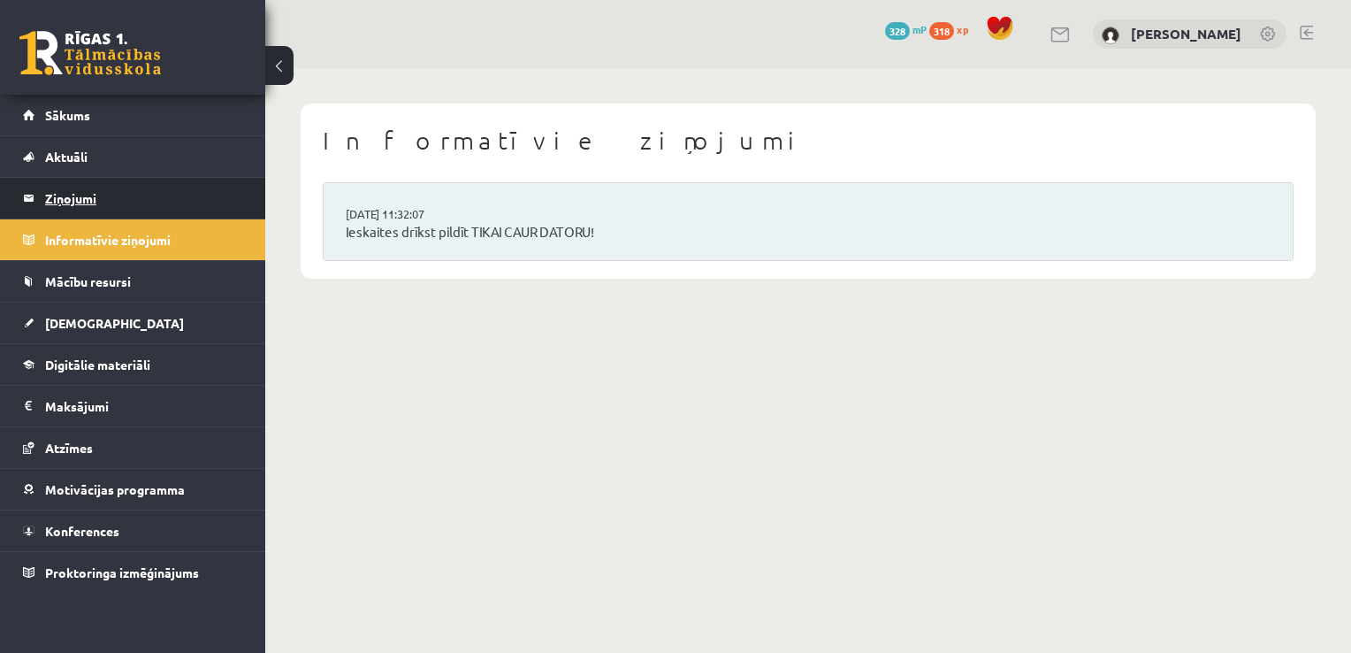
click at [86, 201] on legend "Ziņojumi 0" at bounding box center [144, 198] width 198 height 41
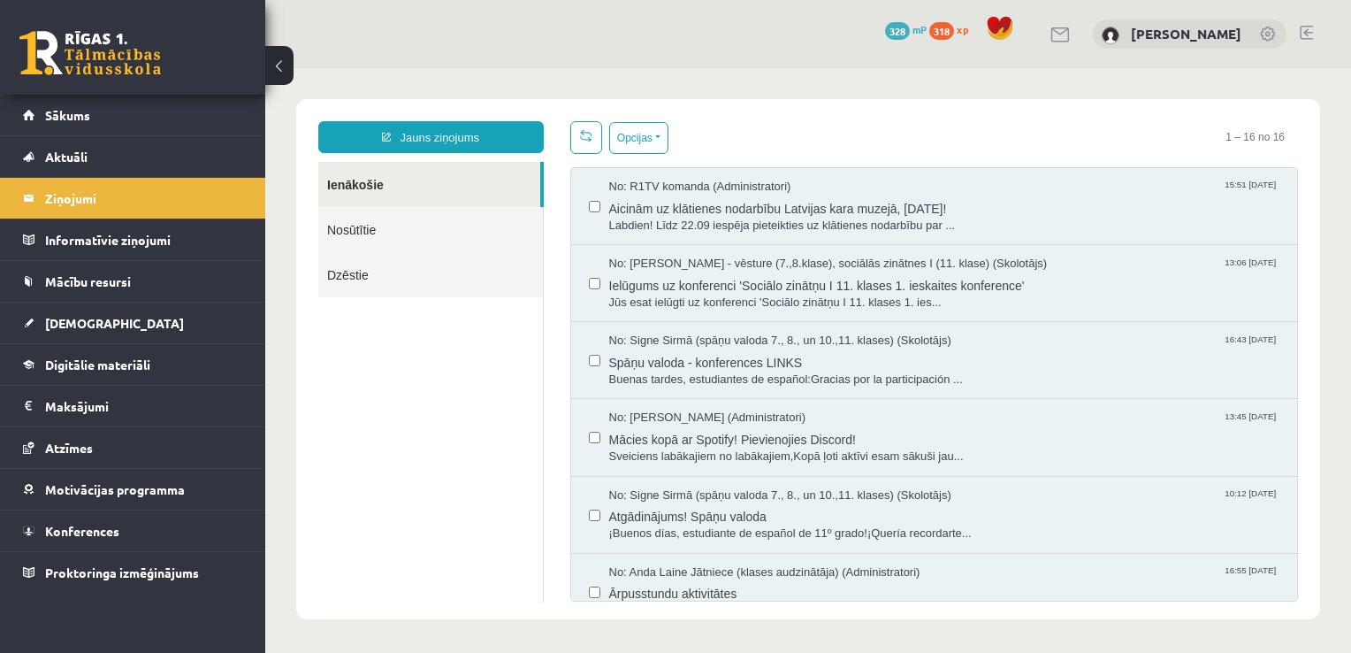
click at [416, 228] on link "Nosūtītie" at bounding box center [430, 229] width 225 height 45
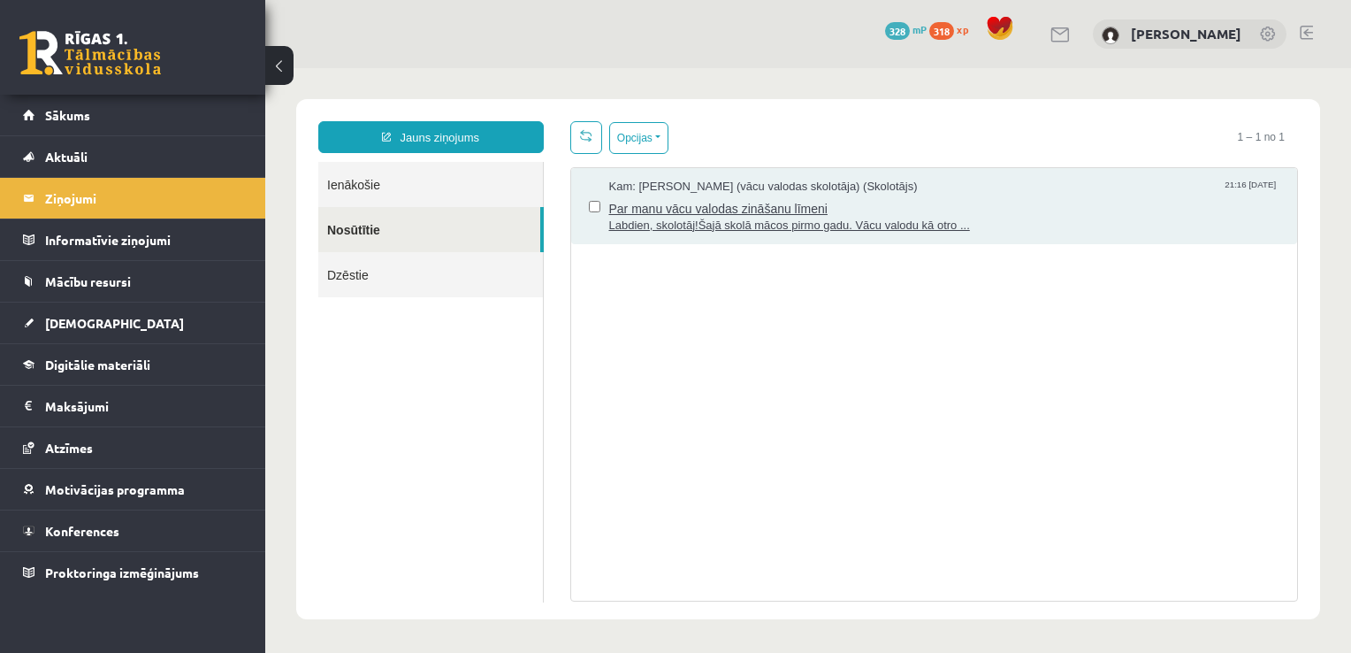
click at [792, 220] on span "Labdien, skolotāj!Šajā skolā mācos pirmo gadu. Vācu valodu kā otro ..." at bounding box center [944, 226] width 671 height 17
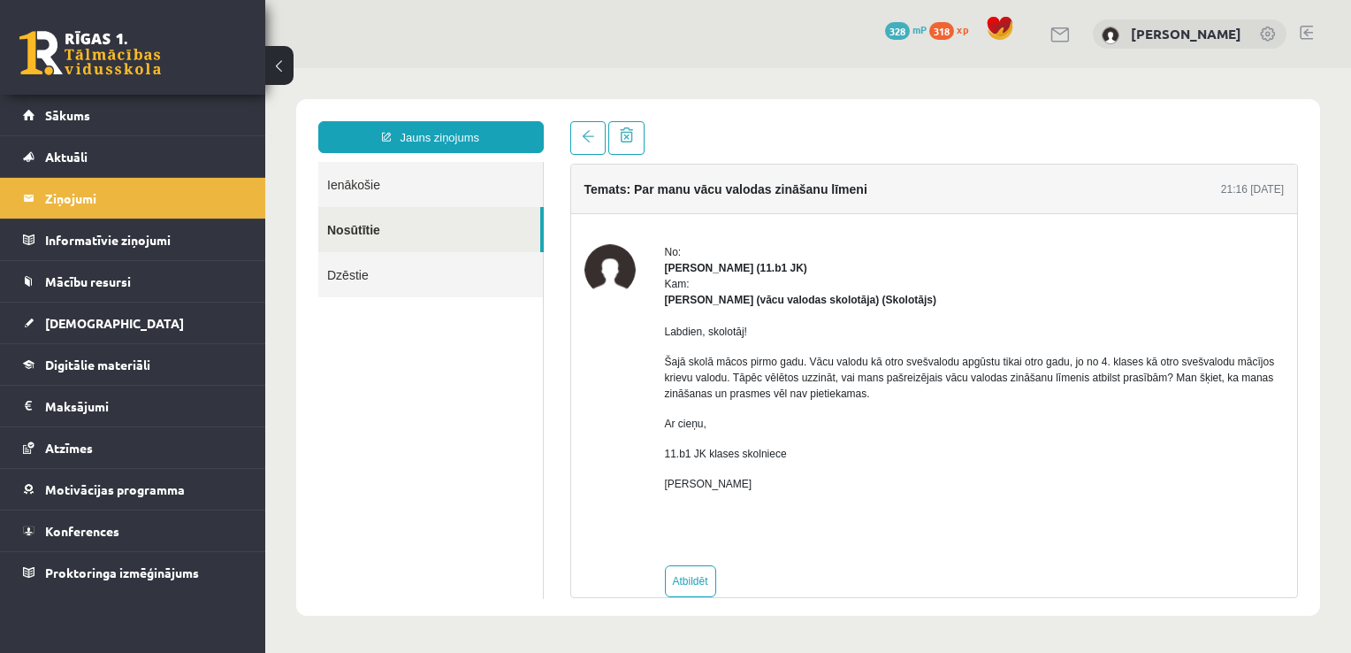
drag, startPoint x: 665, startPoint y: 334, endPoint x: 770, endPoint y: 482, distance: 181.3
click at [770, 482] on div "Labdien, skolotāj! Šajā skolā mācos pirmo gadu. Vācu valodu kā otro svešvalodu …" at bounding box center [975, 430] width 620 height 244
copy div "Labdien, skolotāj! Šajā skolā mācos pirmo gadu. Vācu valodu kā otro svešvalodu …"
click at [402, 140] on link "Jauns ziņojums" at bounding box center [431, 137] width 226 height 32
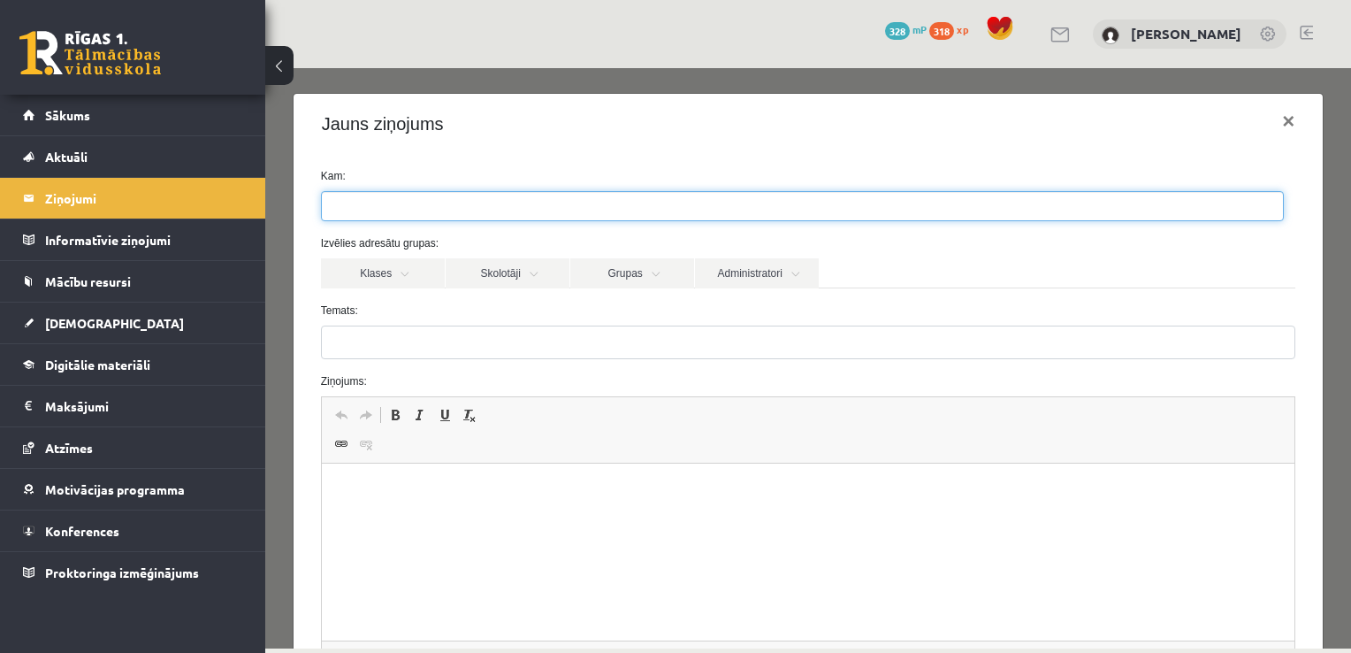
click at [388, 216] on ul at bounding box center [802, 206] width 961 height 28
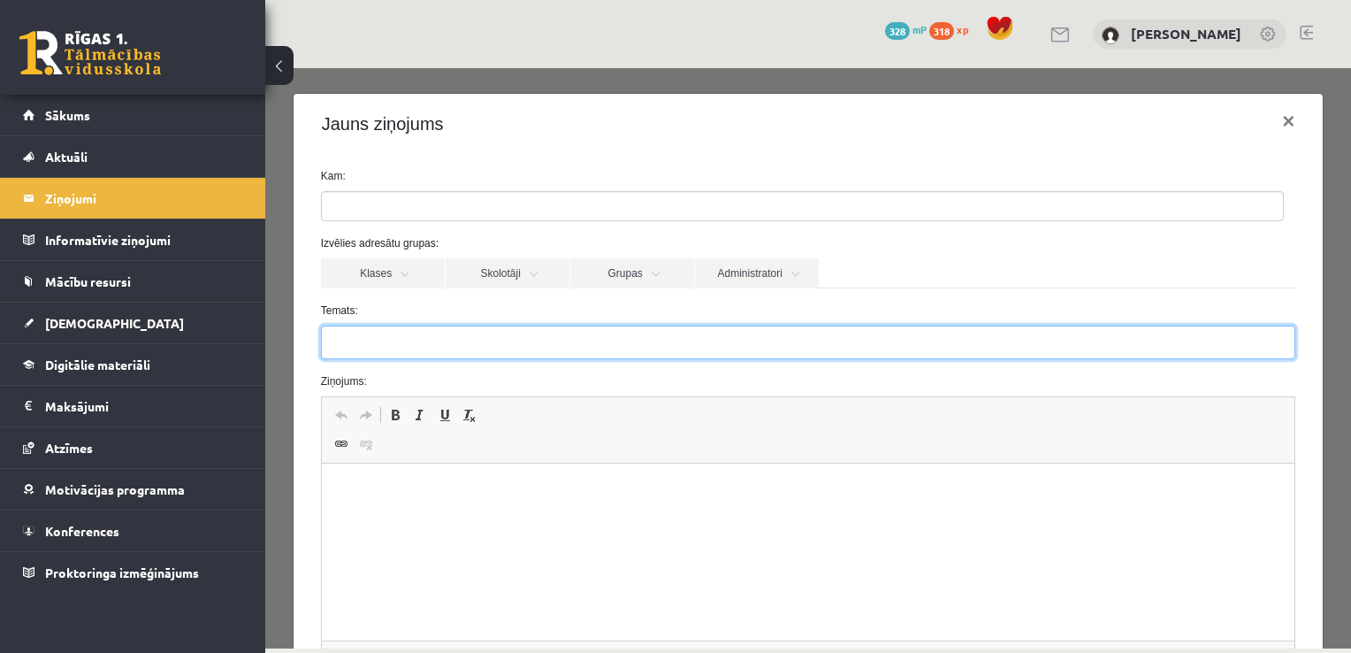
click at [428, 328] on input "Temats:" at bounding box center [808, 342] width 975 height 34
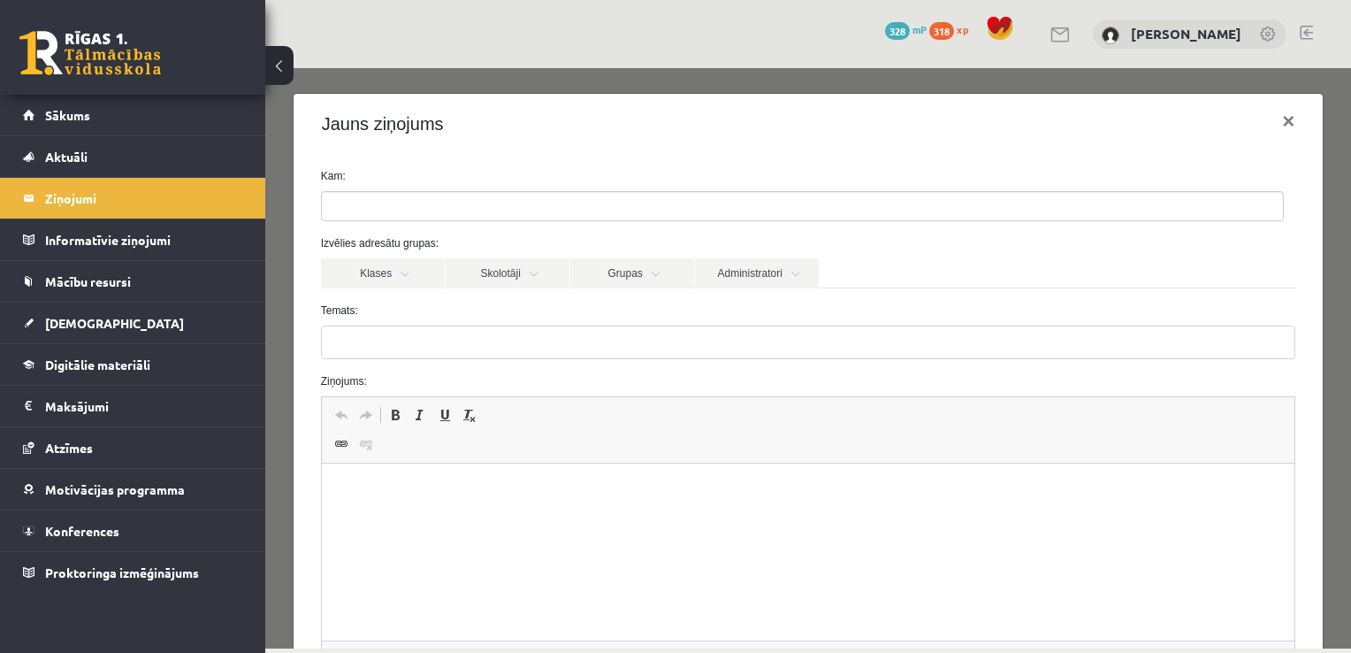
click at [424, 317] on label "Temats:" at bounding box center [809, 310] width 1002 height 16
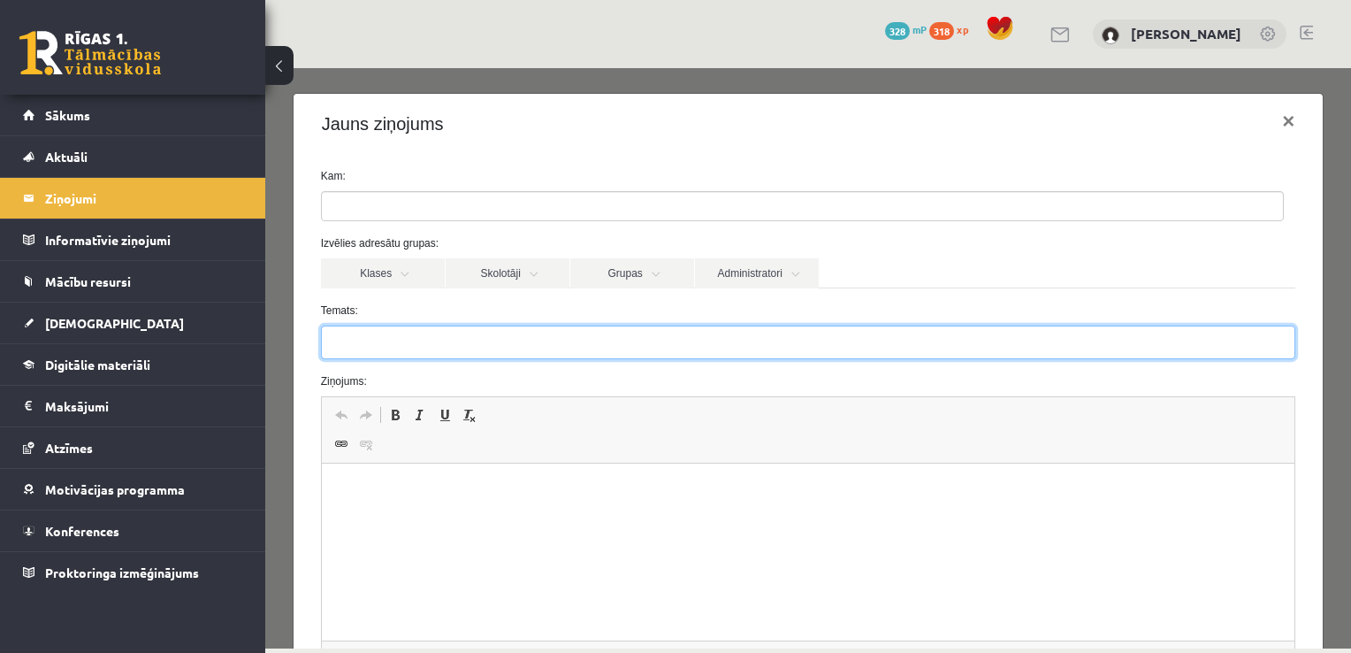
click at [424, 325] on input "Temats:" at bounding box center [808, 342] width 975 height 34
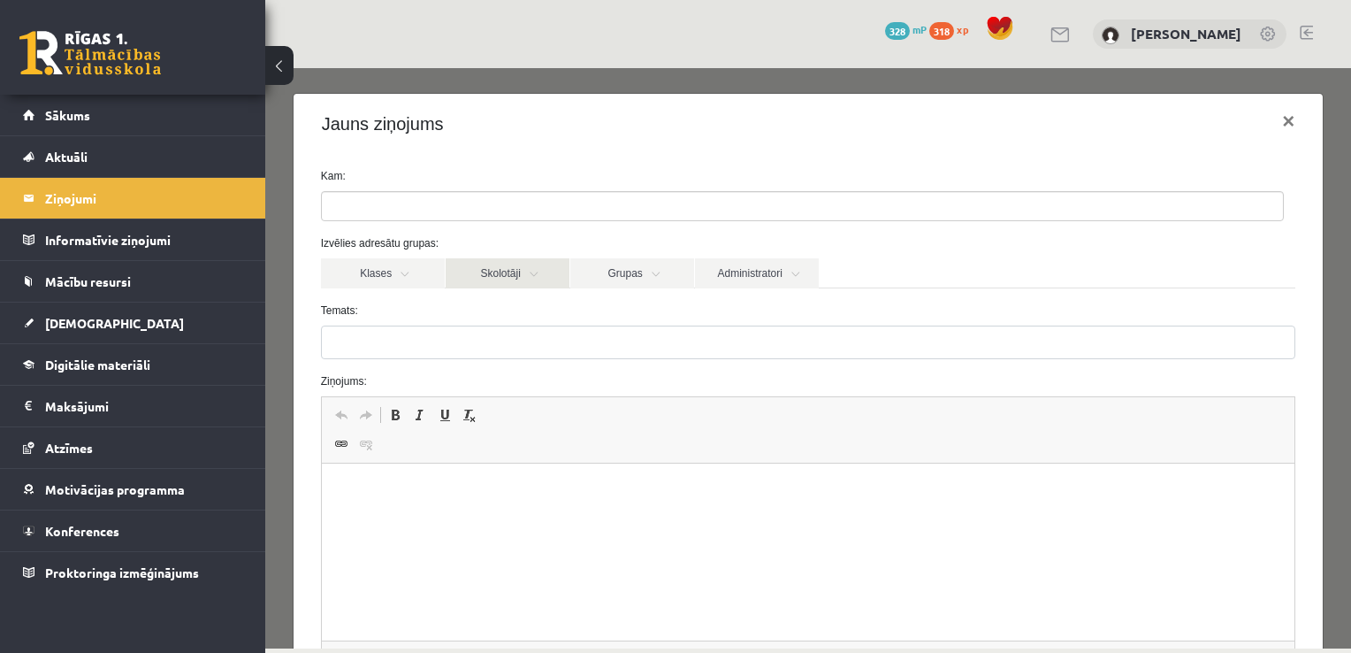
click at [502, 277] on link "Skolotāji" at bounding box center [508, 273] width 124 height 30
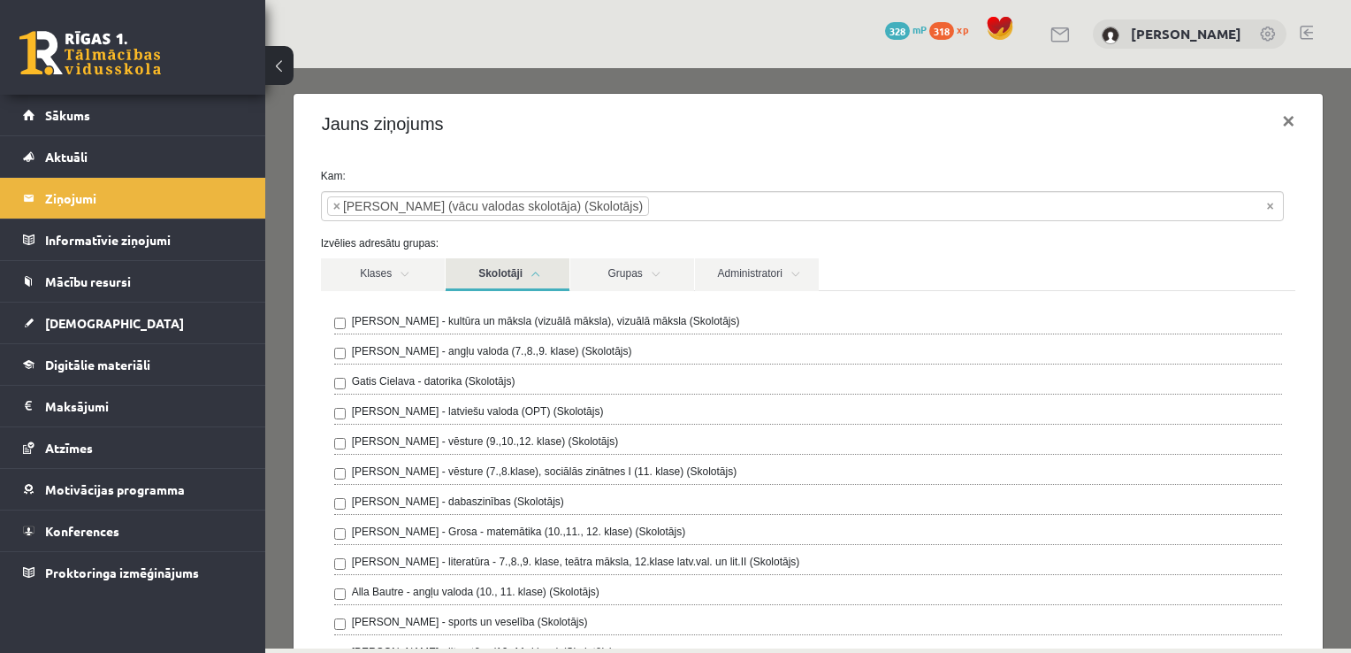
click at [542, 276] on link "Skolotāji" at bounding box center [508, 274] width 124 height 33
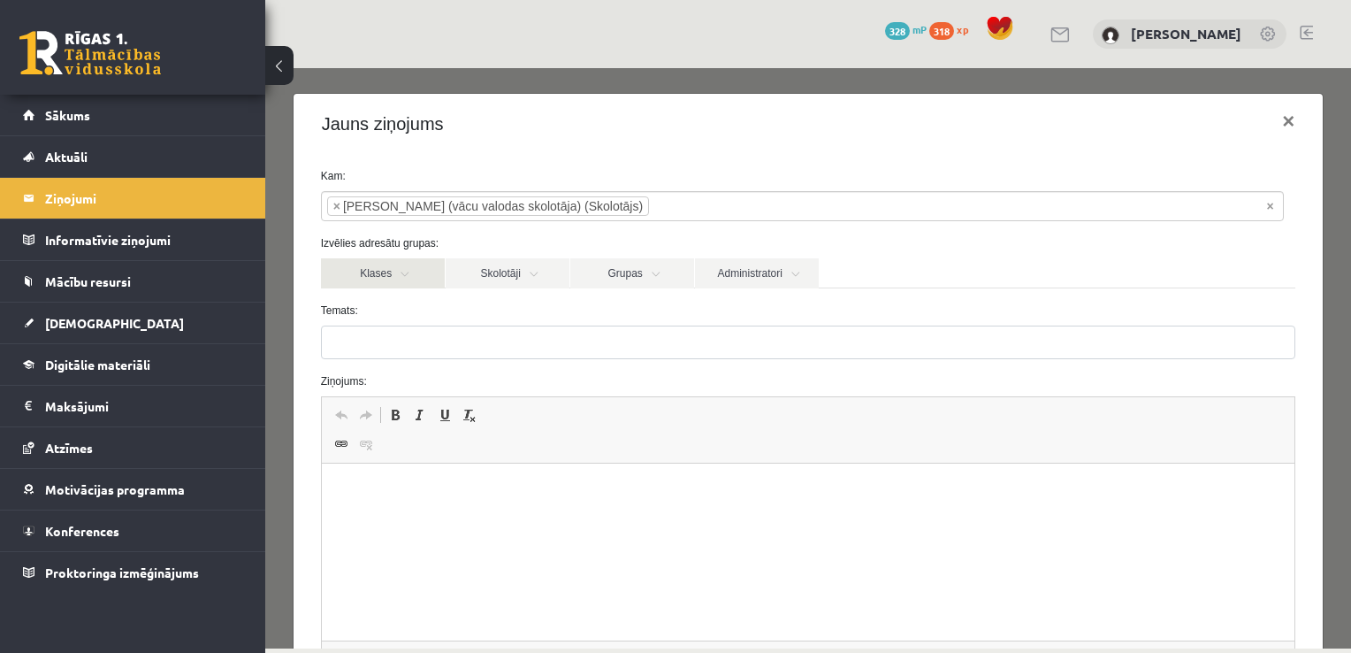
click at [415, 276] on link "Klases" at bounding box center [383, 273] width 124 height 30
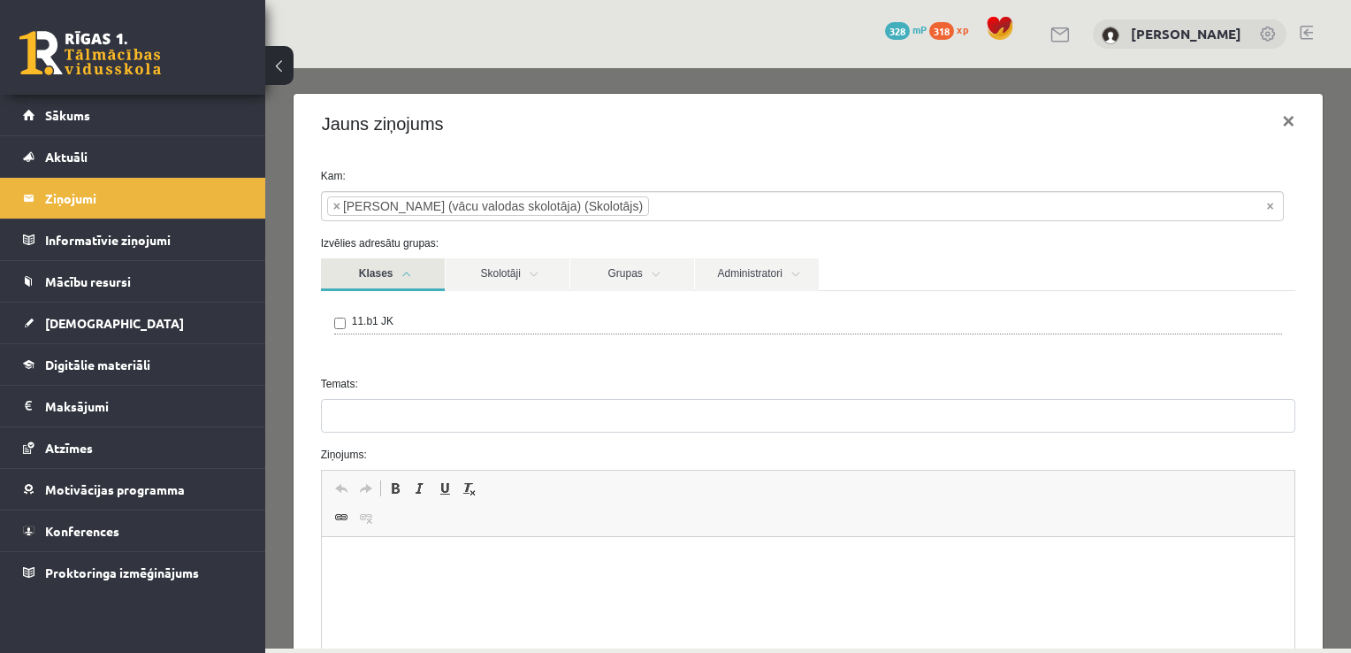
click at [415, 276] on link "Klases" at bounding box center [383, 274] width 124 height 33
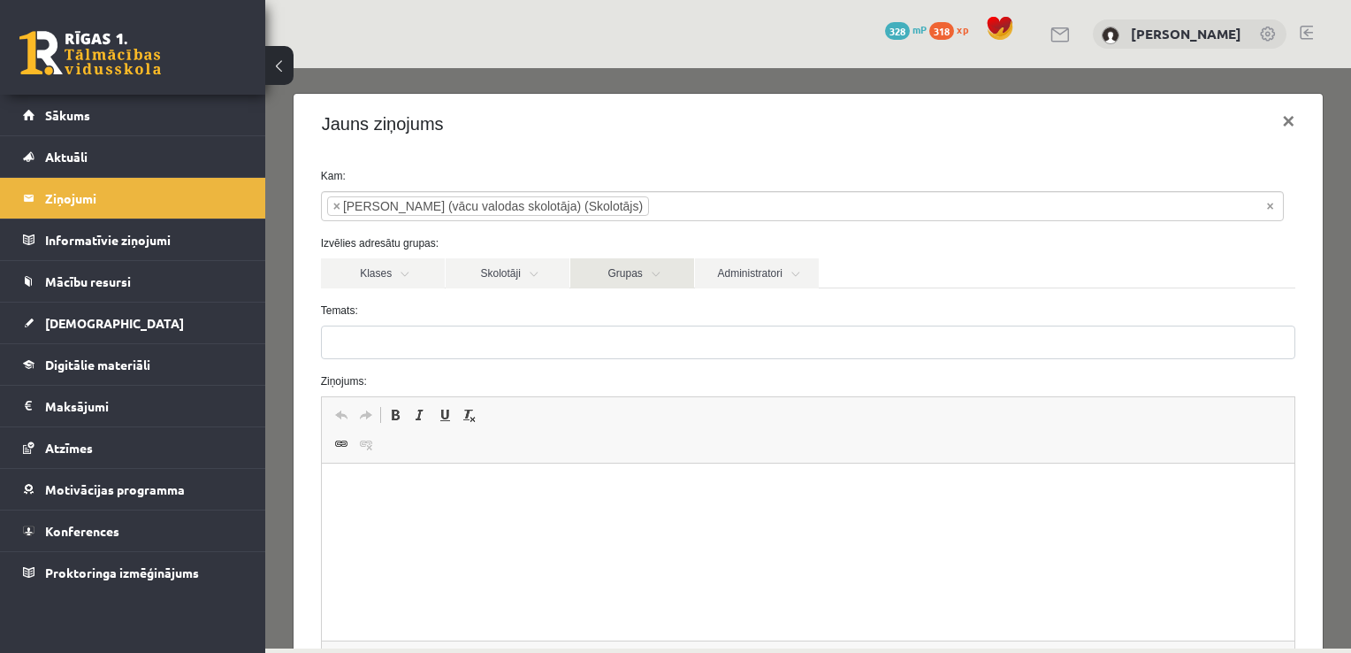
click at [651, 281] on link "Grupas" at bounding box center [632, 273] width 124 height 30
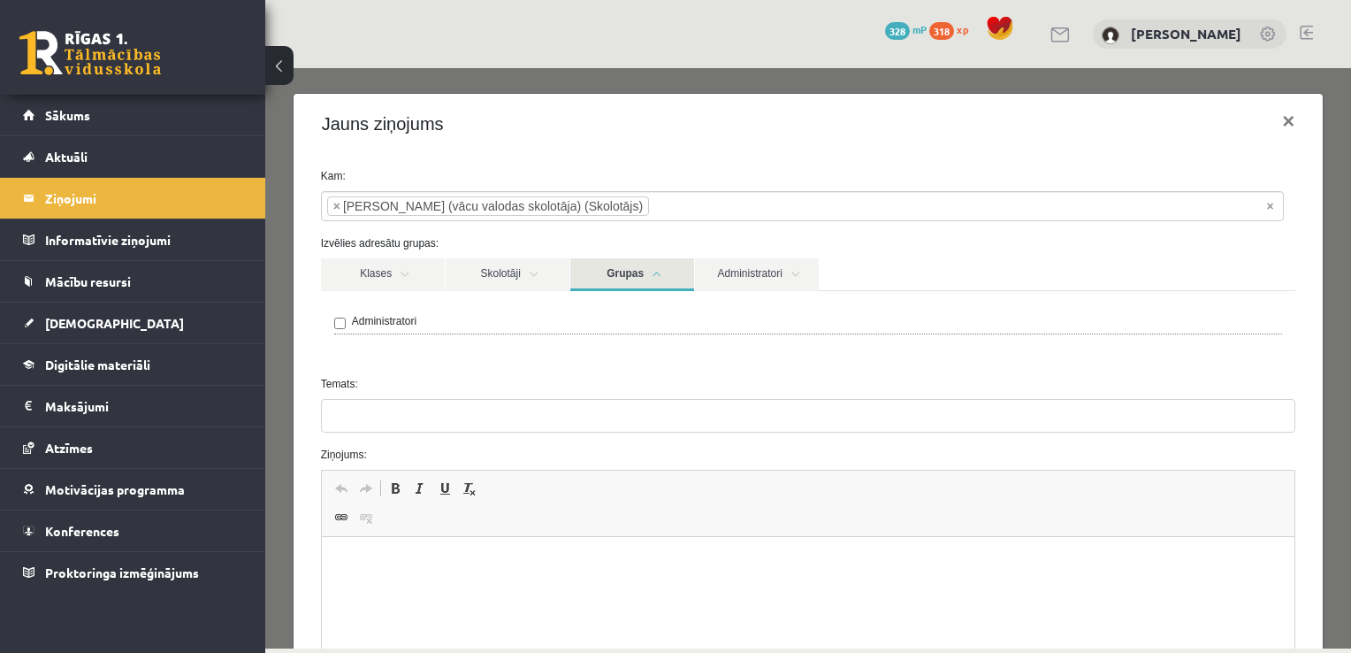
click at [652, 281] on link "Grupas" at bounding box center [632, 274] width 124 height 33
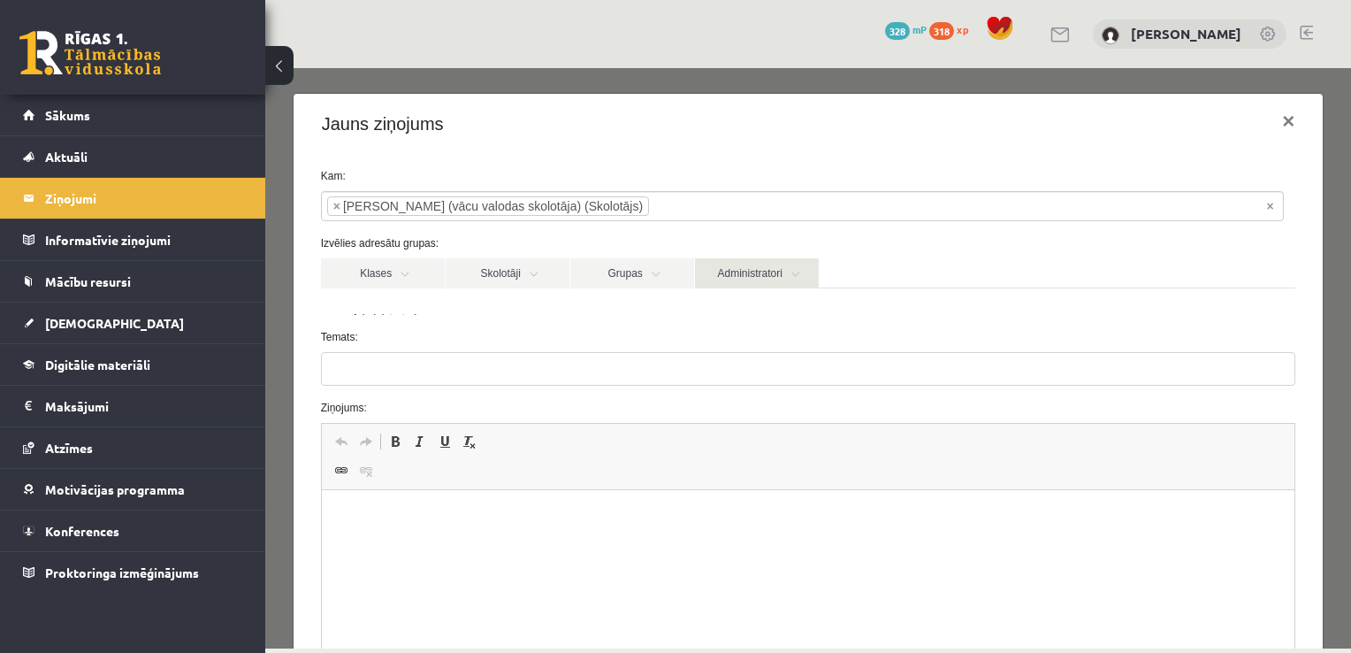
click at [740, 273] on link "Administratori" at bounding box center [757, 273] width 124 height 30
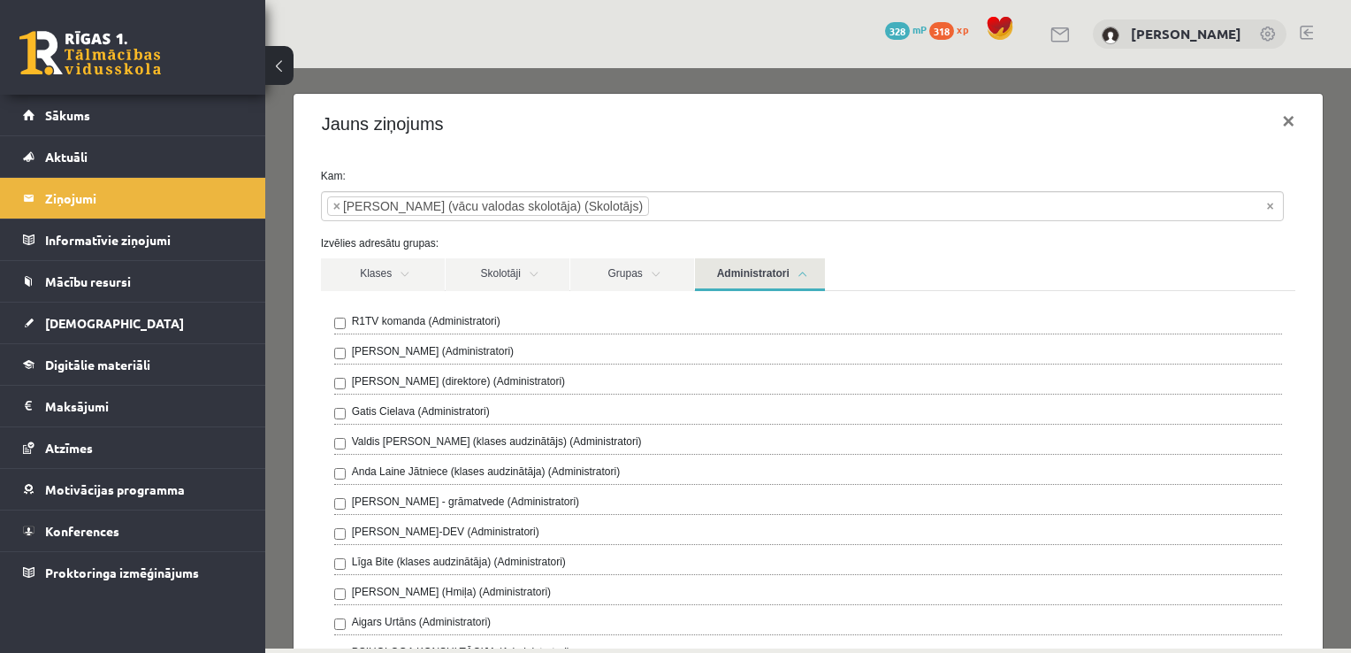
click at [711, 277] on link "Administratori" at bounding box center [760, 274] width 130 height 33
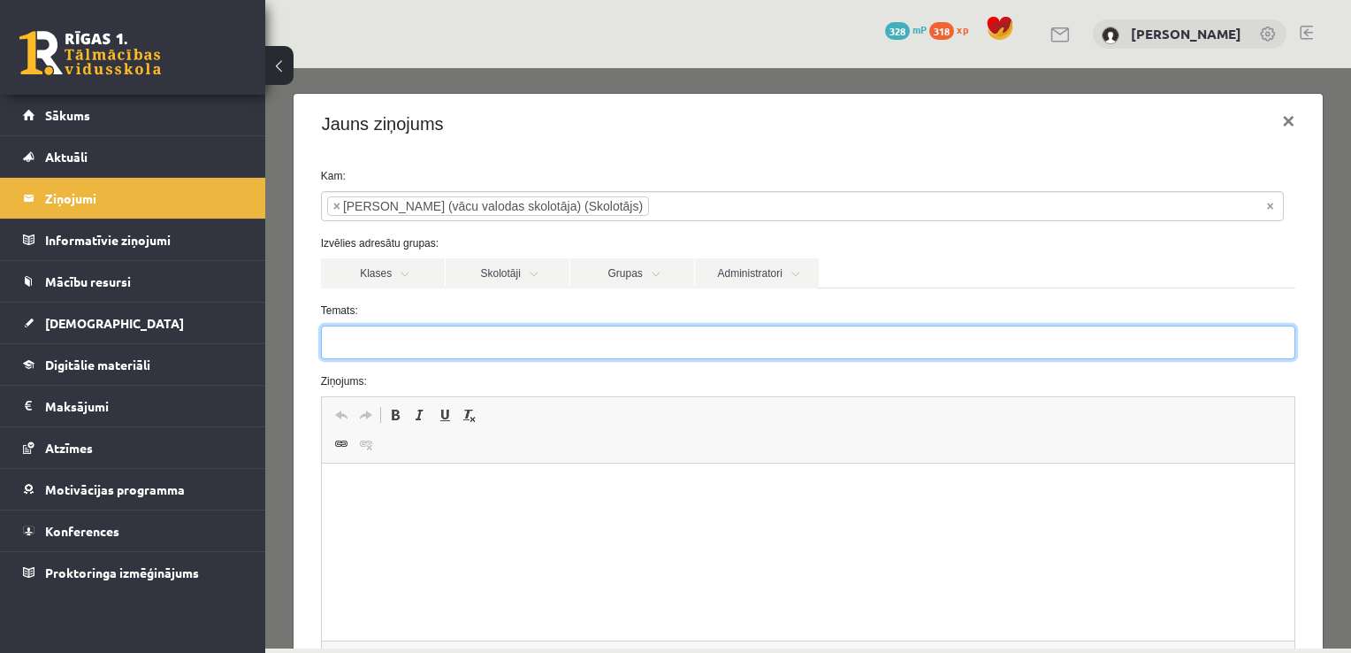
click at [405, 341] on input "Temats:" at bounding box center [808, 342] width 975 height 34
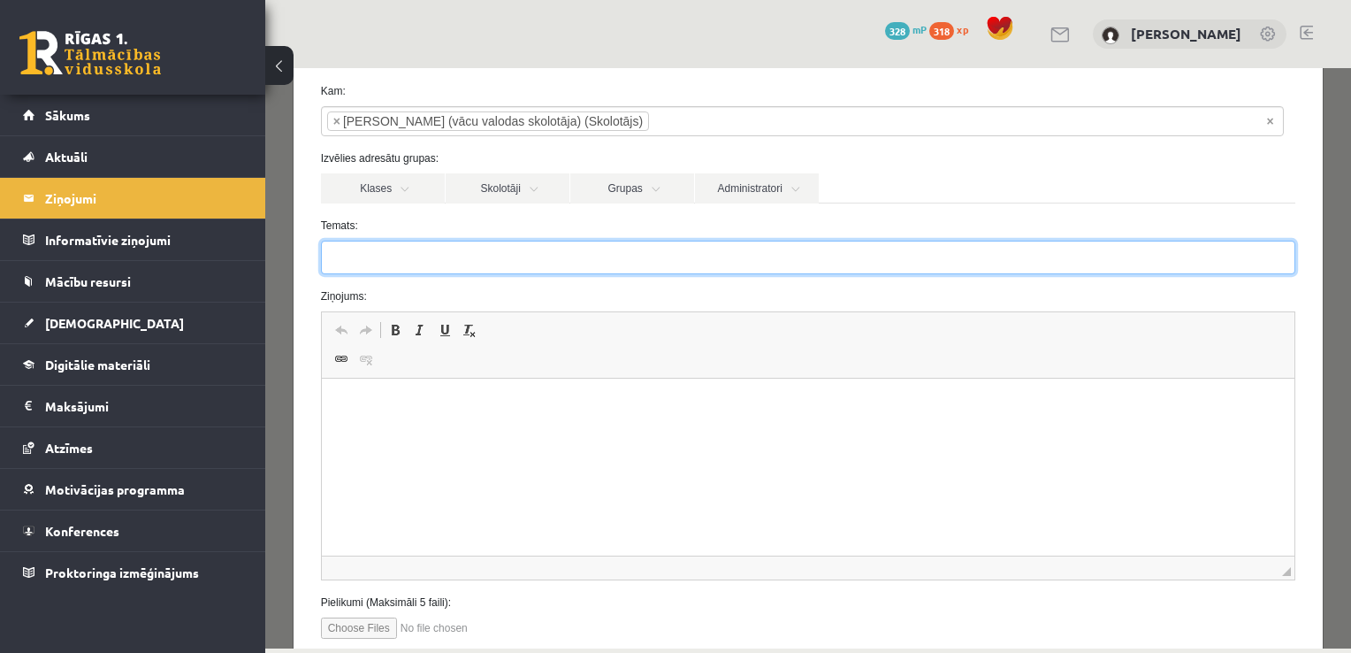
scroll to position [88, 0]
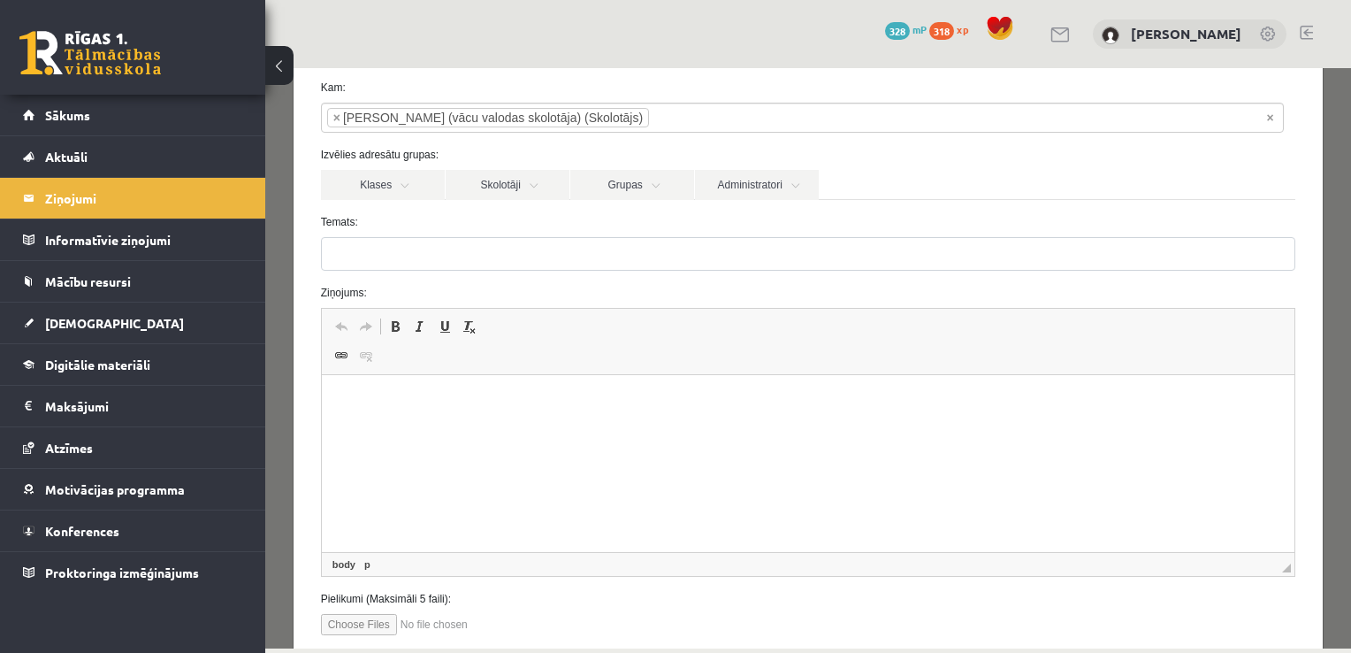
drag, startPoint x: 453, startPoint y: 419, endPoint x: 400, endPoint y: 430, distance: 54.1
drag, startPoint x: 400, startPoint y: 430, endPoint x: 366, endPoint y: 416, distance: 36.5
click at [366, 416] on html at bounding box center [808, 402] width 974 height 54
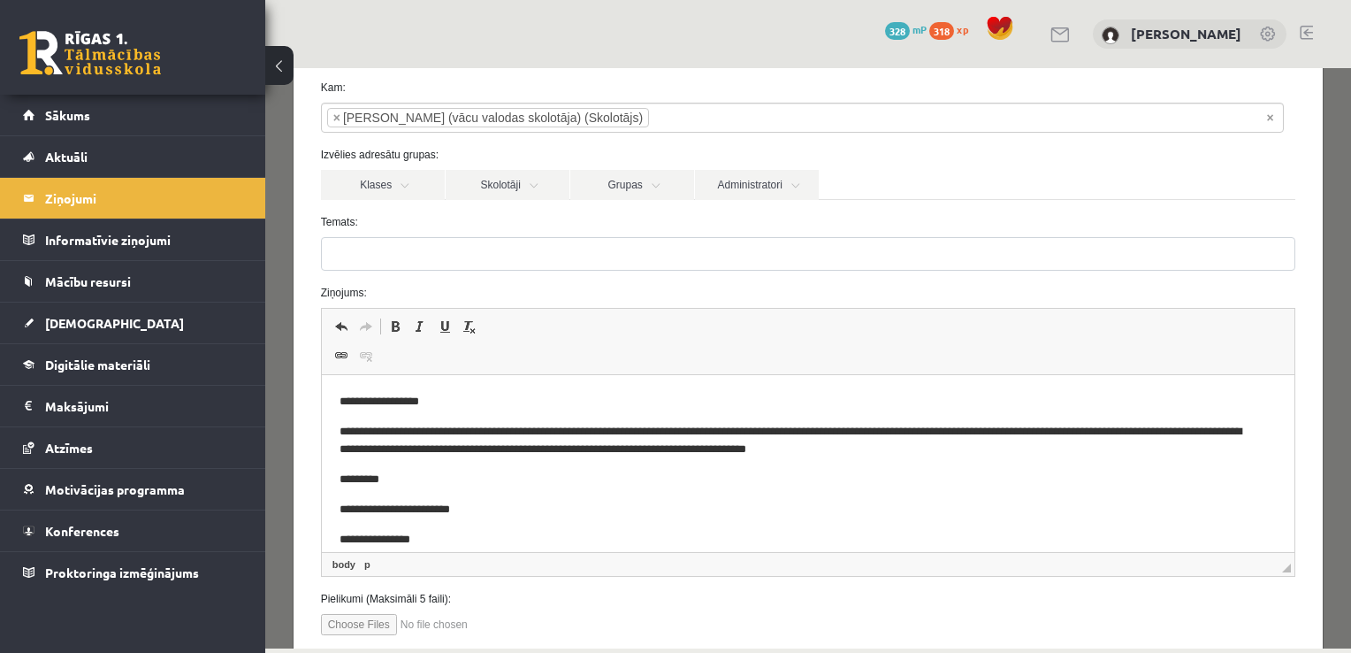
click at [514, 524] on body "**********" at bounding box center [808, 471] width 938 height 156
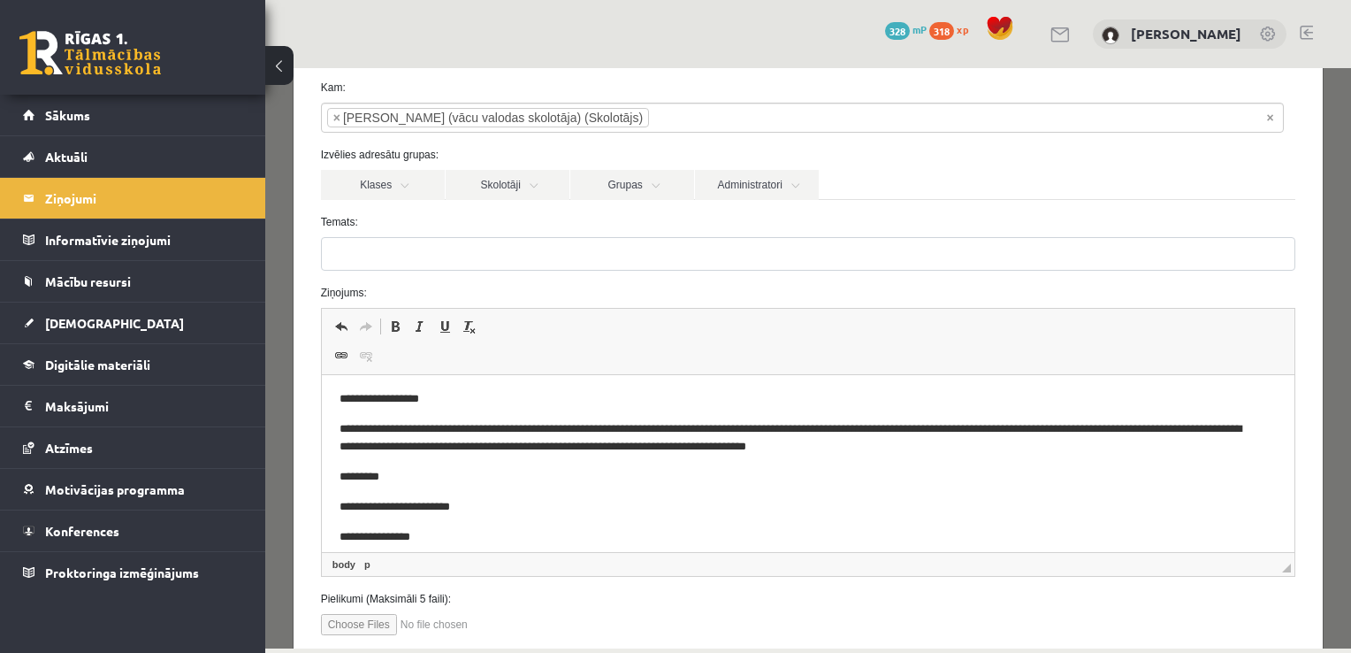
scroll to position [0, 0]
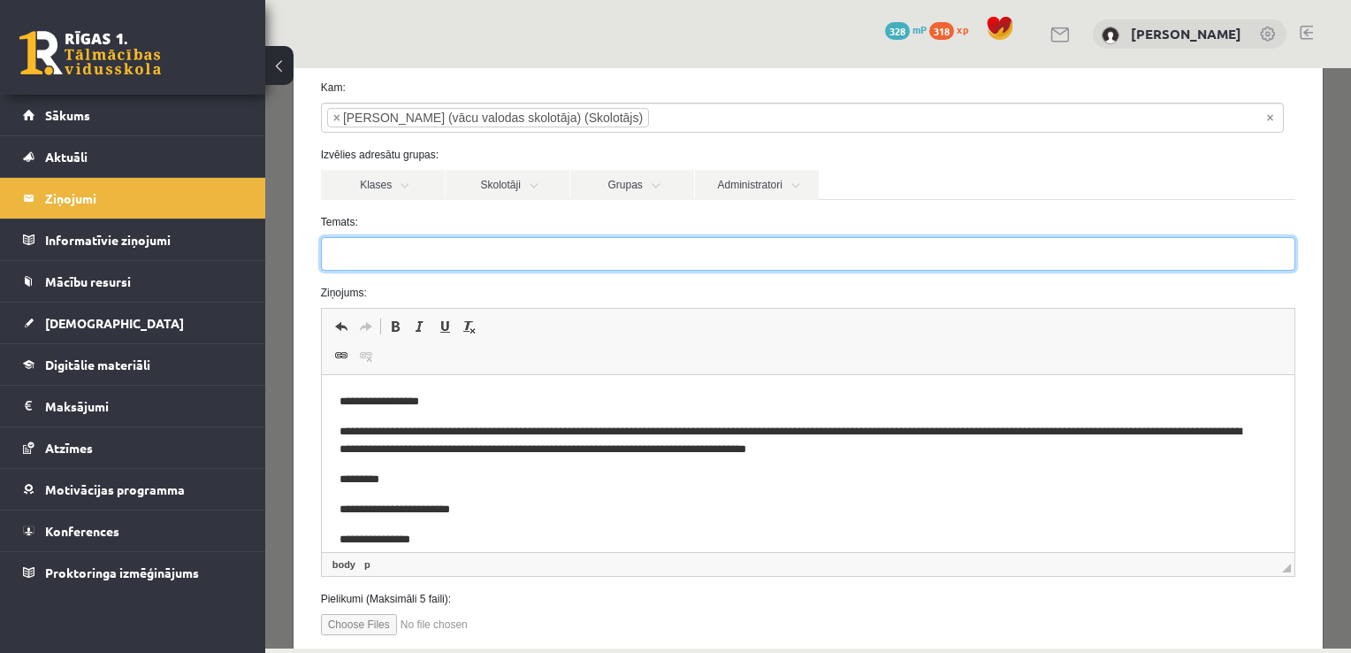
click at [354, 256] on input "Temats:" at bounding box center [808, 254] width 975 height 34
type input "**********"
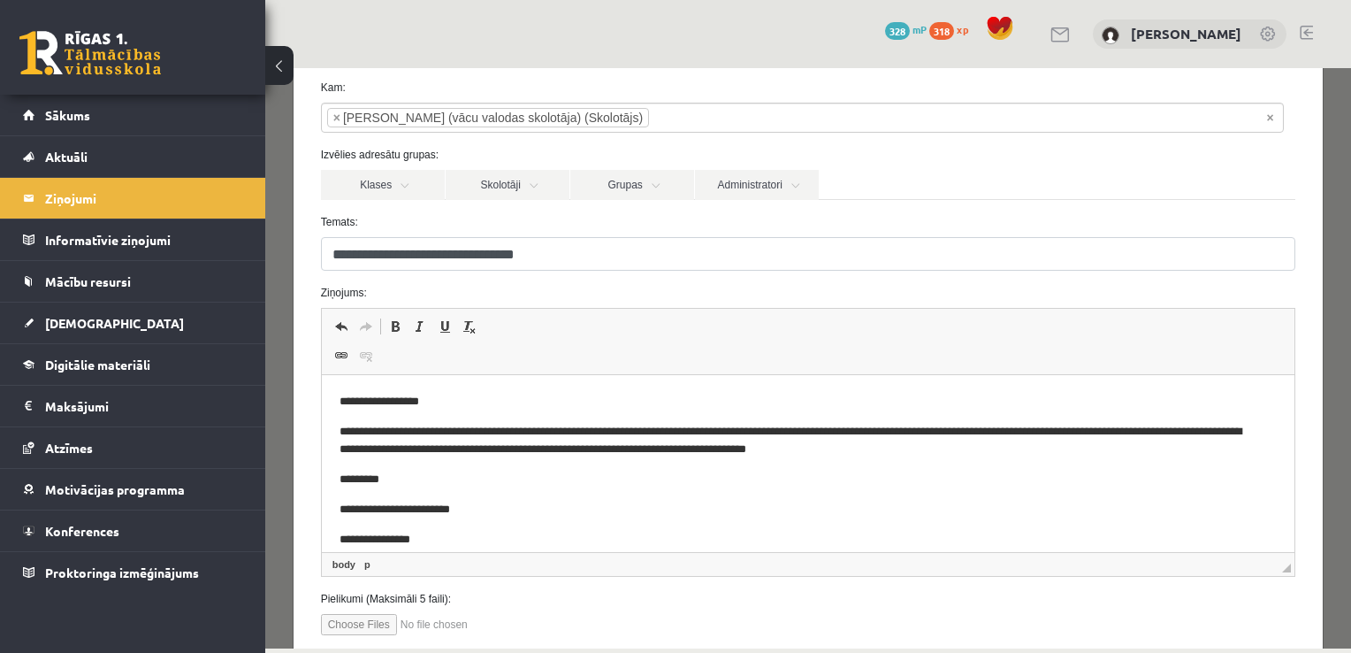
click at [474, 285] on label "Ziņojums:" at bounding box center [809, 293] width 1002 height 16
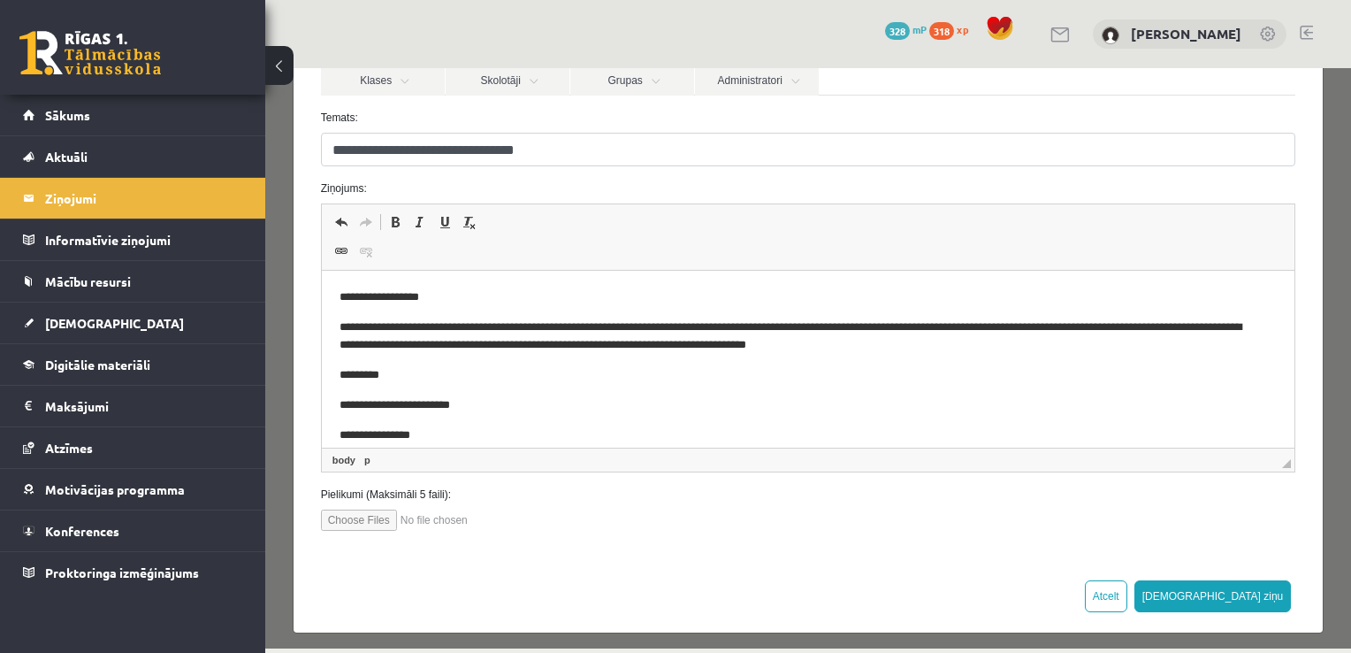
scroll to position [199, 0]
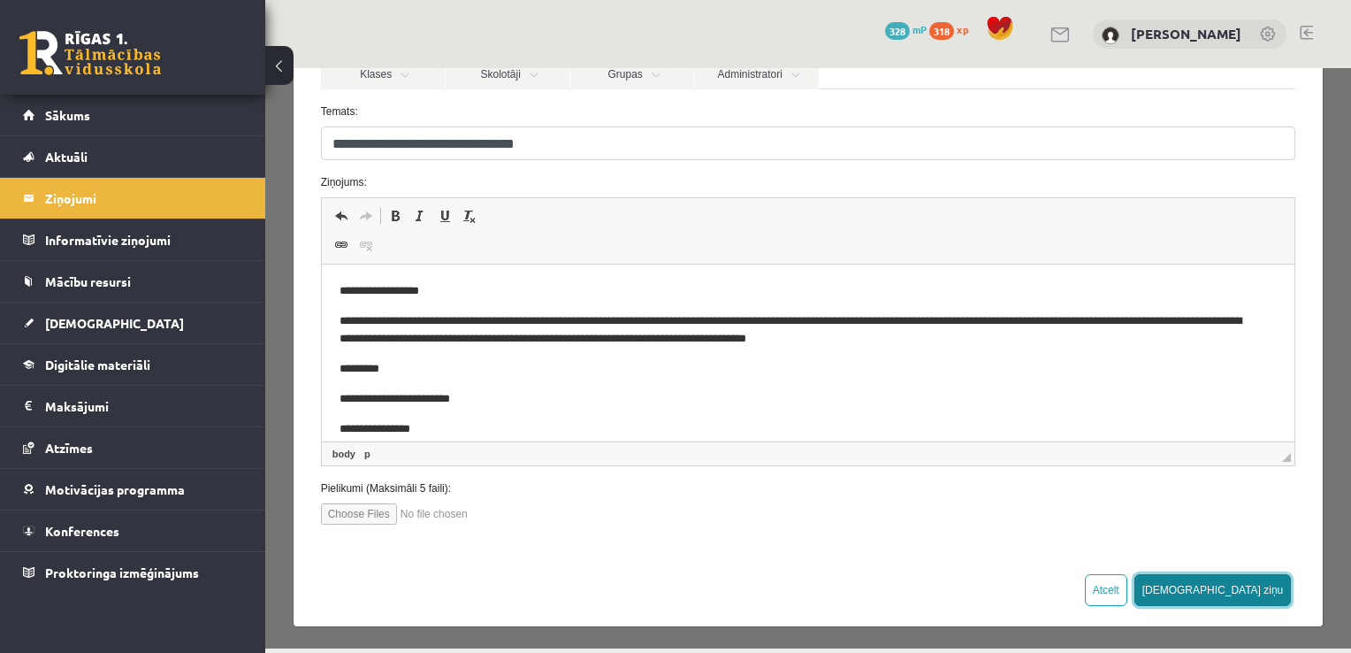
click at [1251, 596] on button "[DEMOGRAPHIC_DATA] ziņu" at bounding box center [1213, 590] width 157 height 32
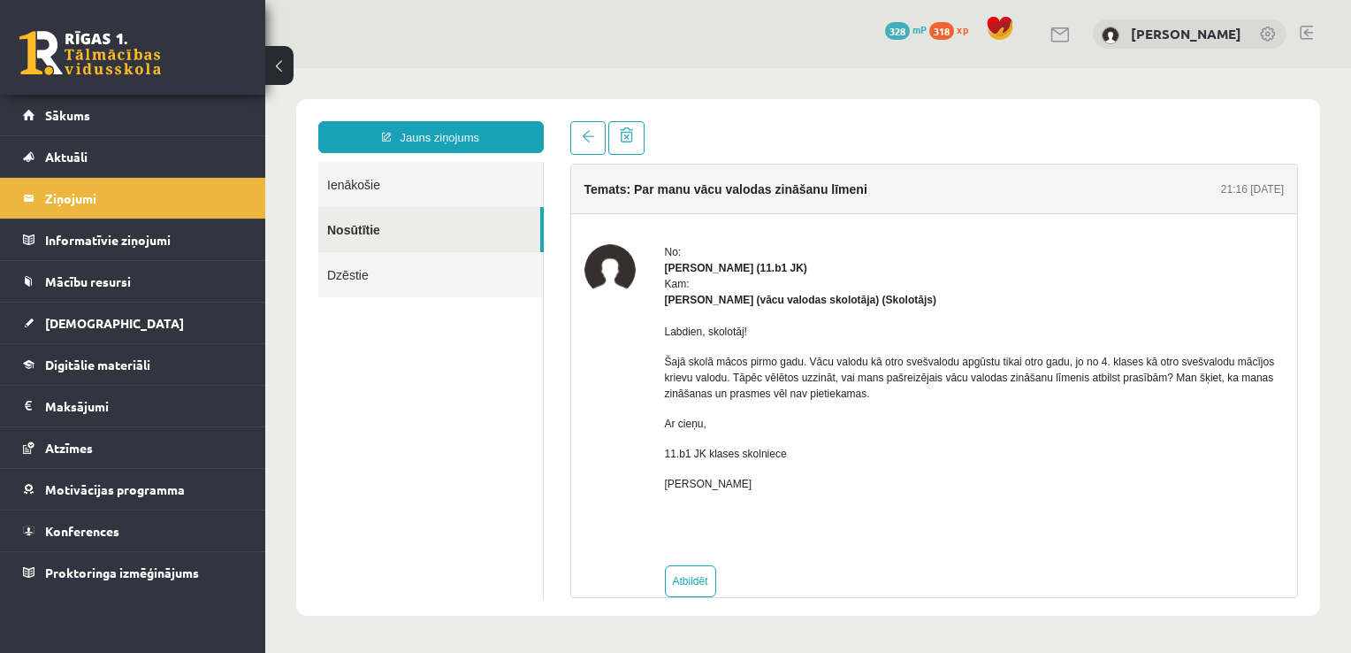
scroll to position [0, 0]
click at [384, 232] on link "Nosūtītie" at bounding box center [429, 229] width 222 height 45
click at [386, 193] on link "Ienākošie" at bounding box center [430, 184] width 225 height 45
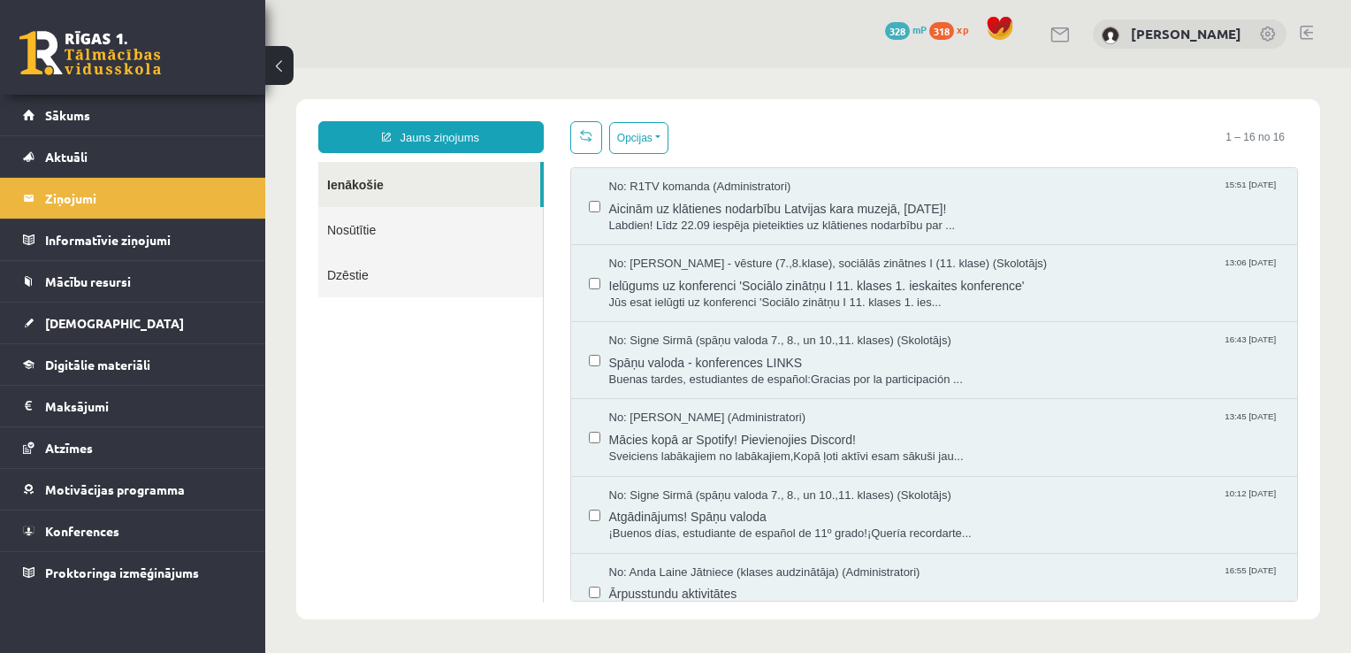
drag, startPoint x: 378, startPoint y: 256, endPoint x: 368, endPoint y: 237, distance: 22.2
click at [368, 237] on link "Nosūtītie" at bounding box center [430, 229] width 225 height 45
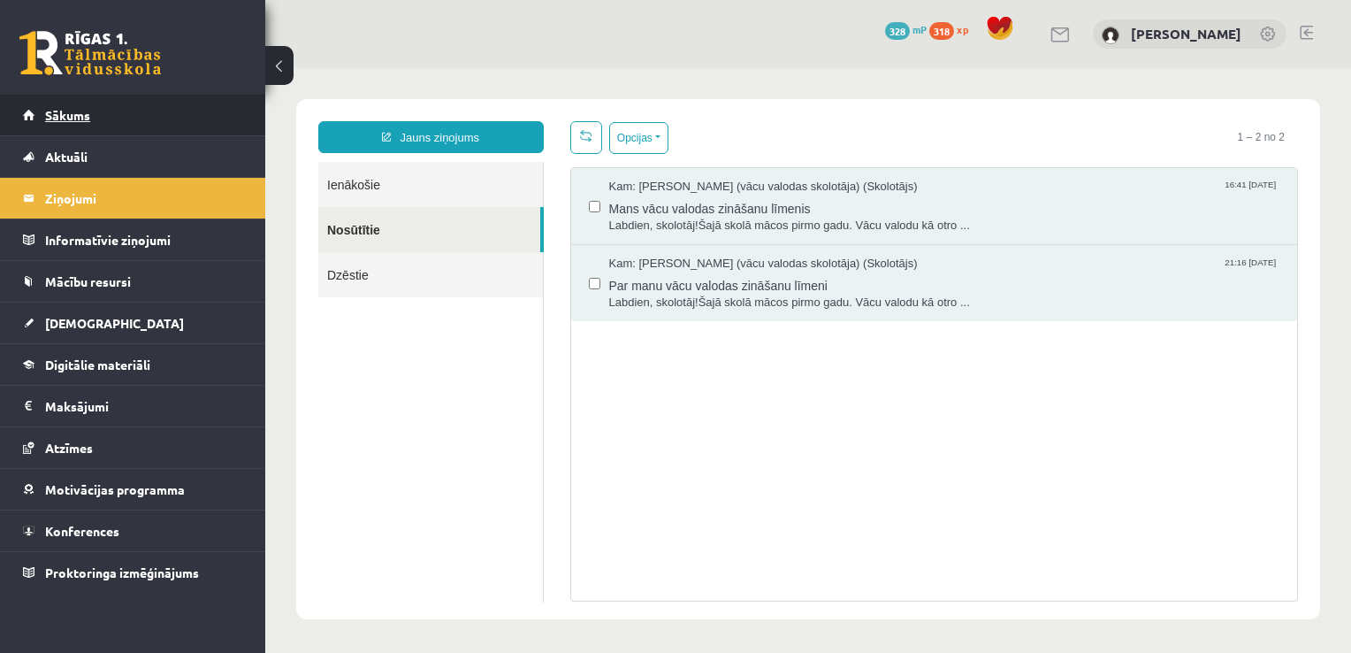
click at [226, 116] on link "Sākums" at bounding box center [133, 115] width 220 height 41
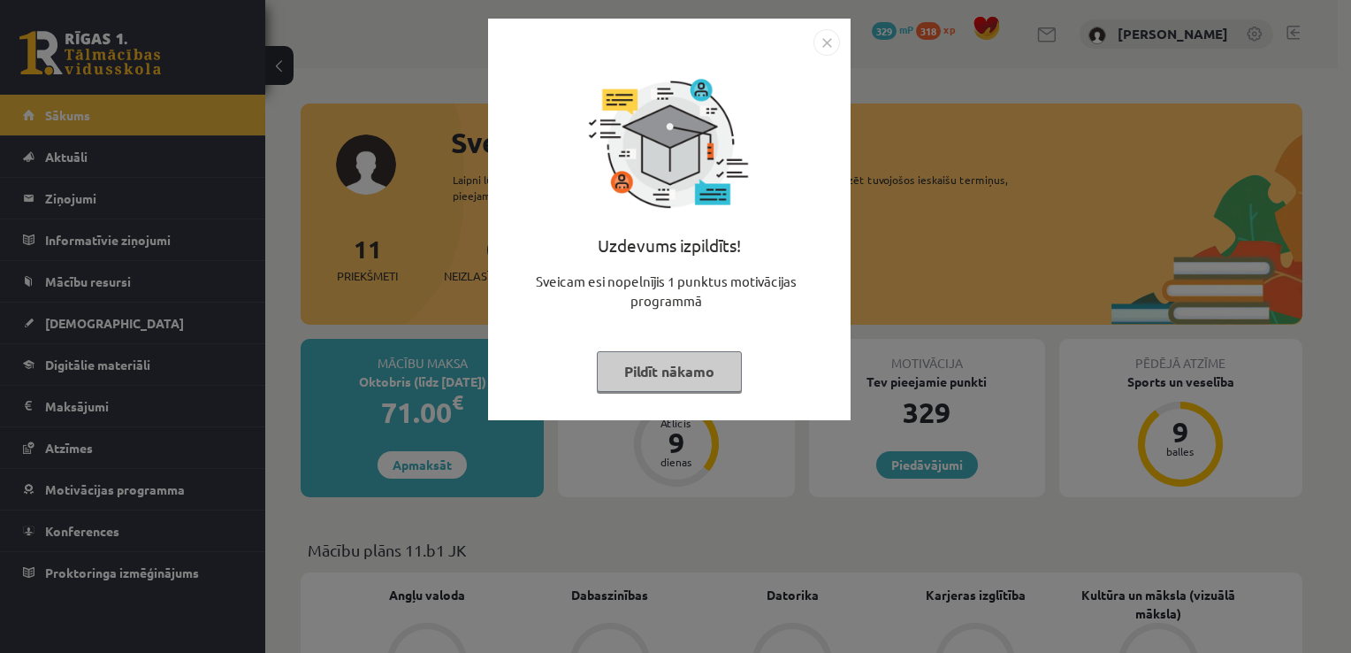
click at [717, 378] on button "Pildīt nākamo" at bounding box center [669, 371] width 145 height 41
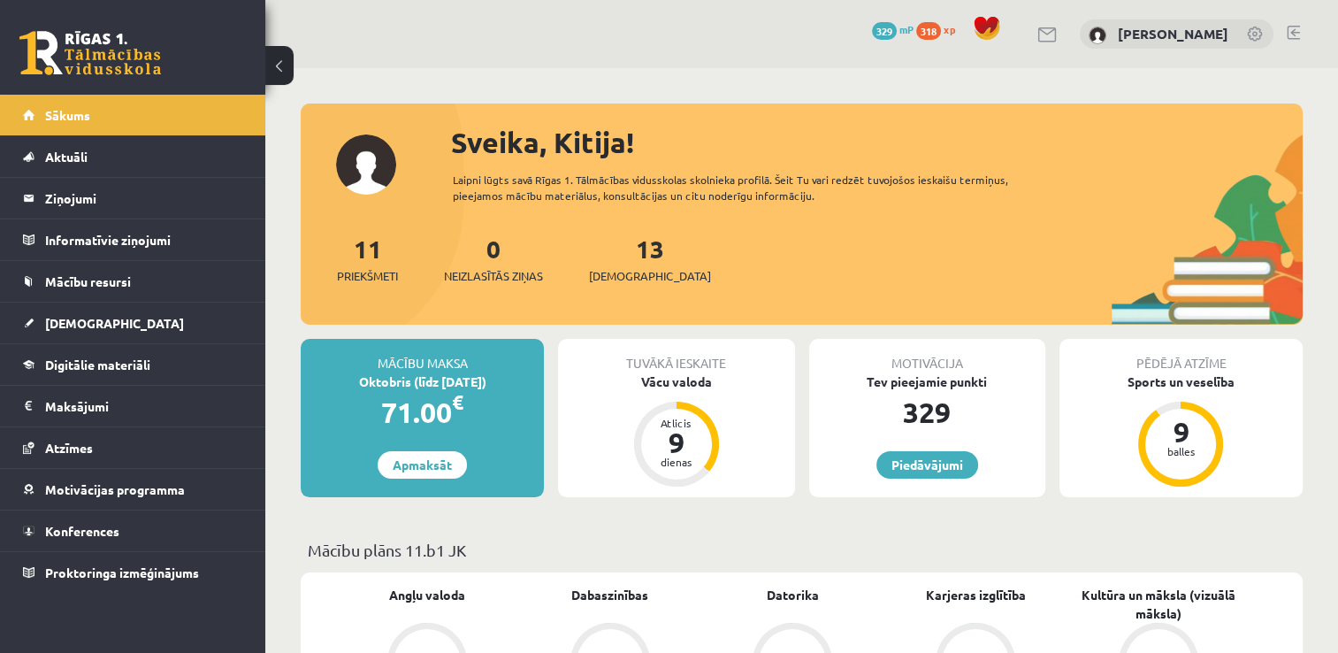
click at [1289, 39] on div at bounding box center [1293, 35] width 13 height 18
